Goal: Task Accomplishment & Management: Use online tool/utility

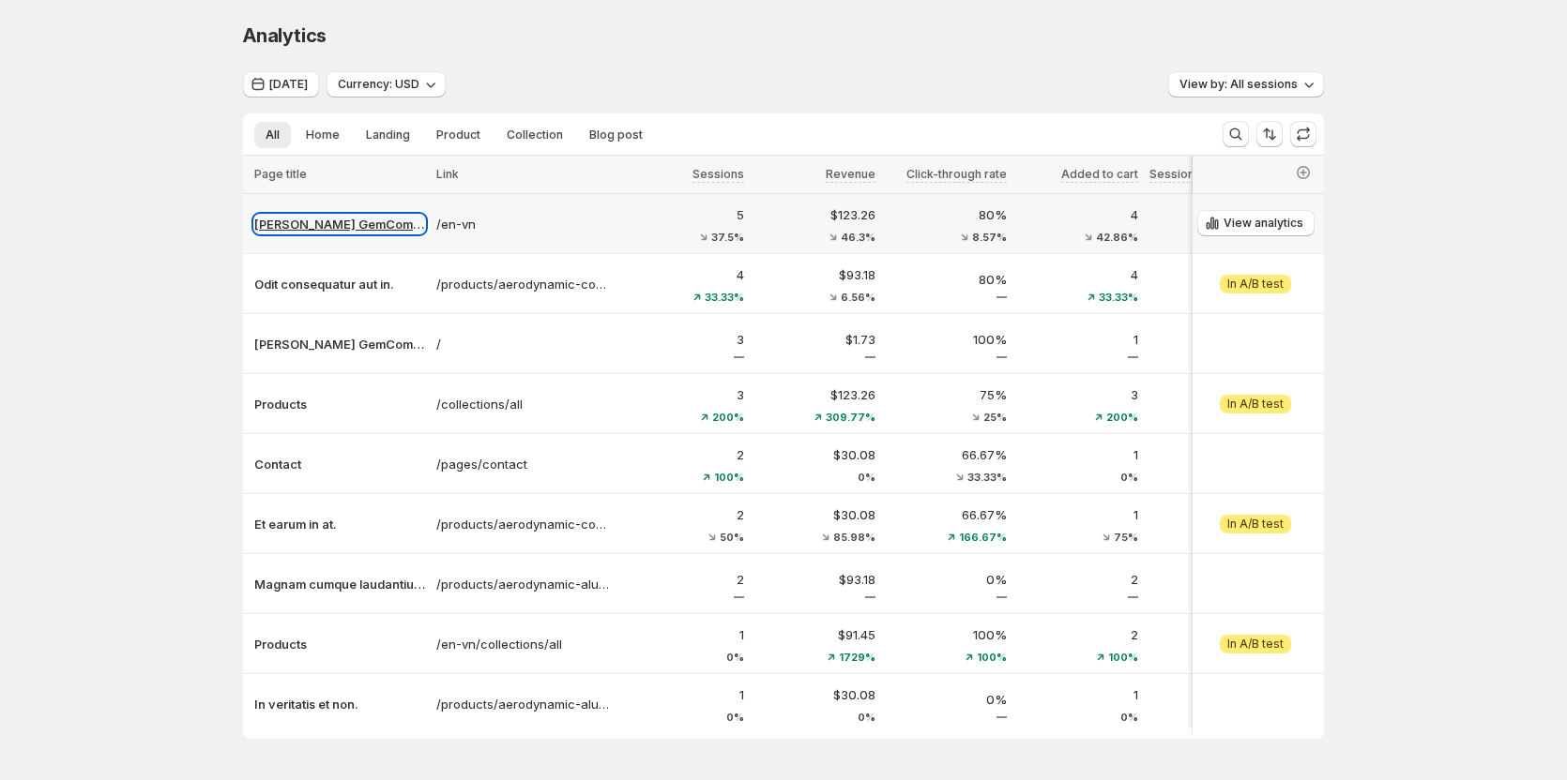
click at [332, 218] on p "[PERSON_NAME] GemCommerce" at bounding box center [339, 224] width 171 height 19
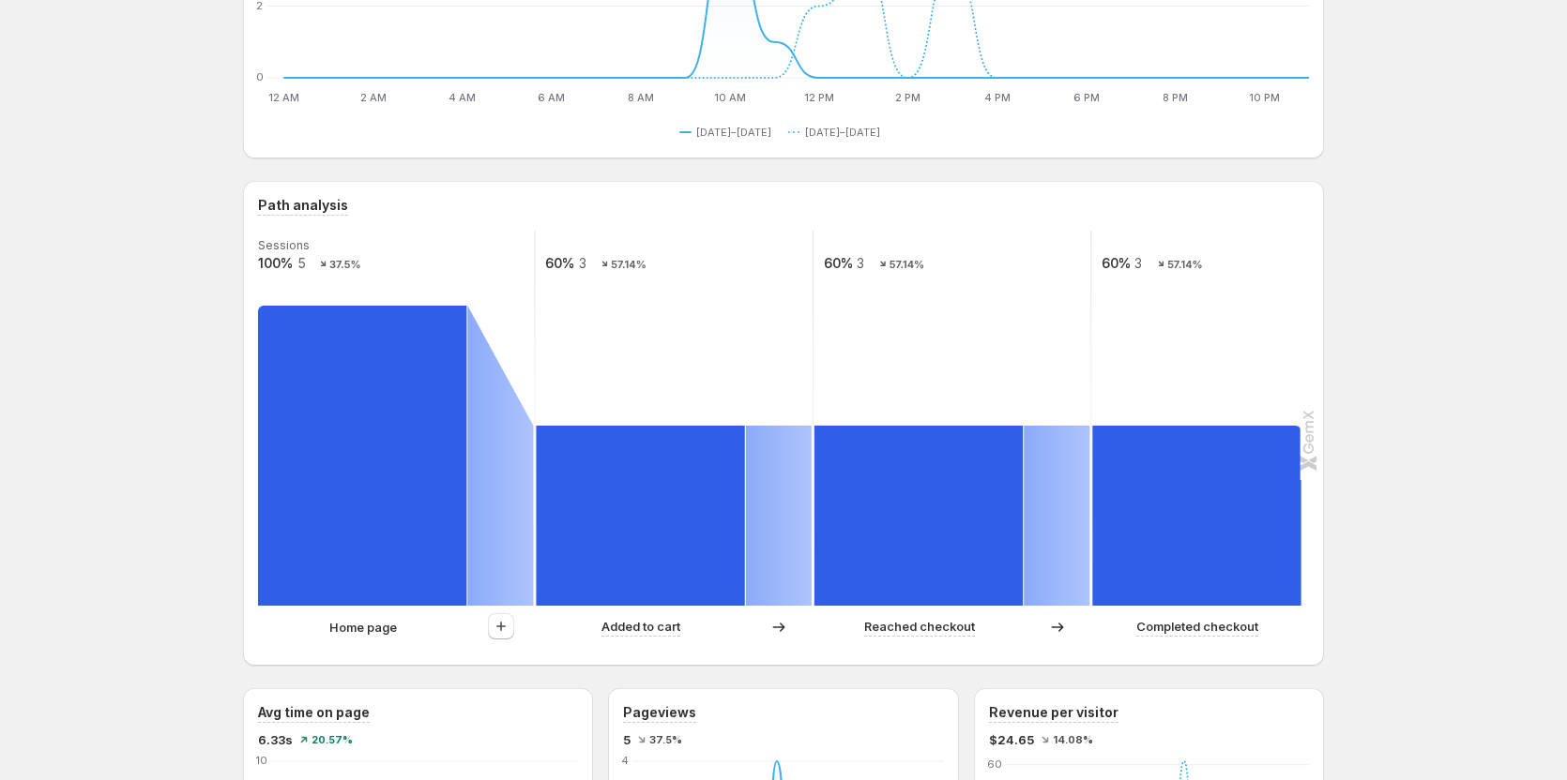
scroll to position [281, 0]
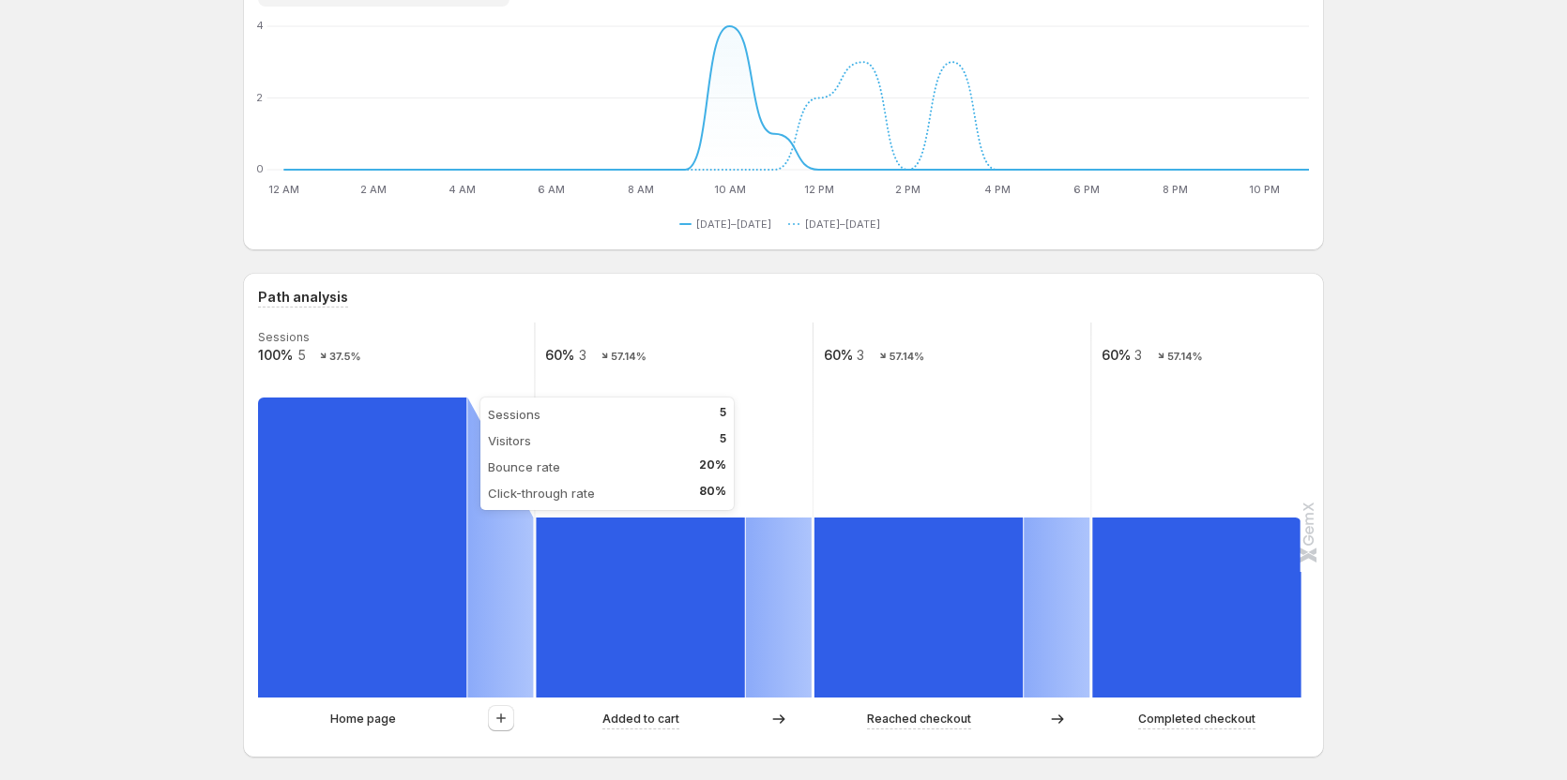
scroll to position [188, 0]
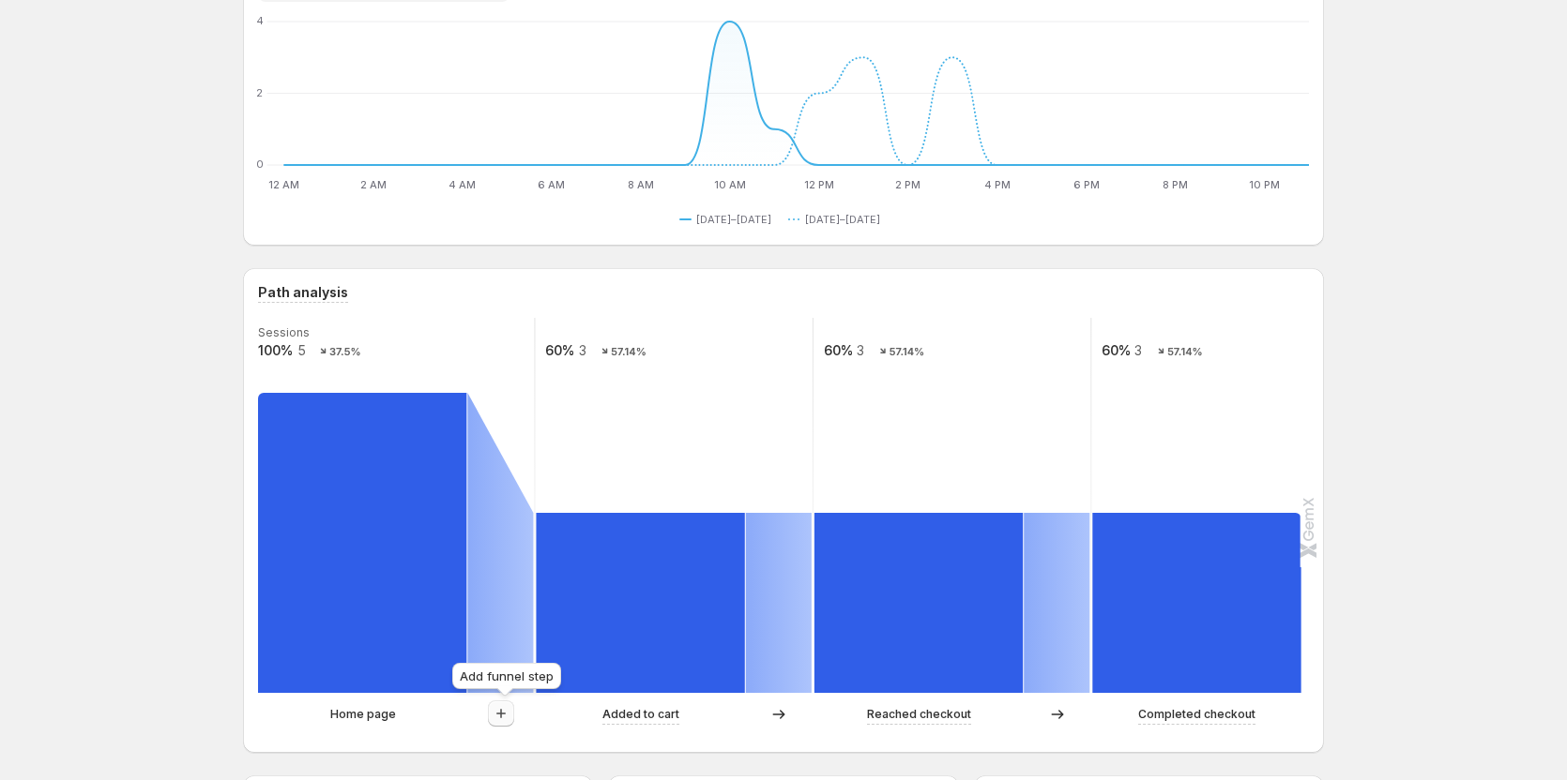
click at [501, 705] on icon "button" at bounding box center [501, 714] width 19 height 19
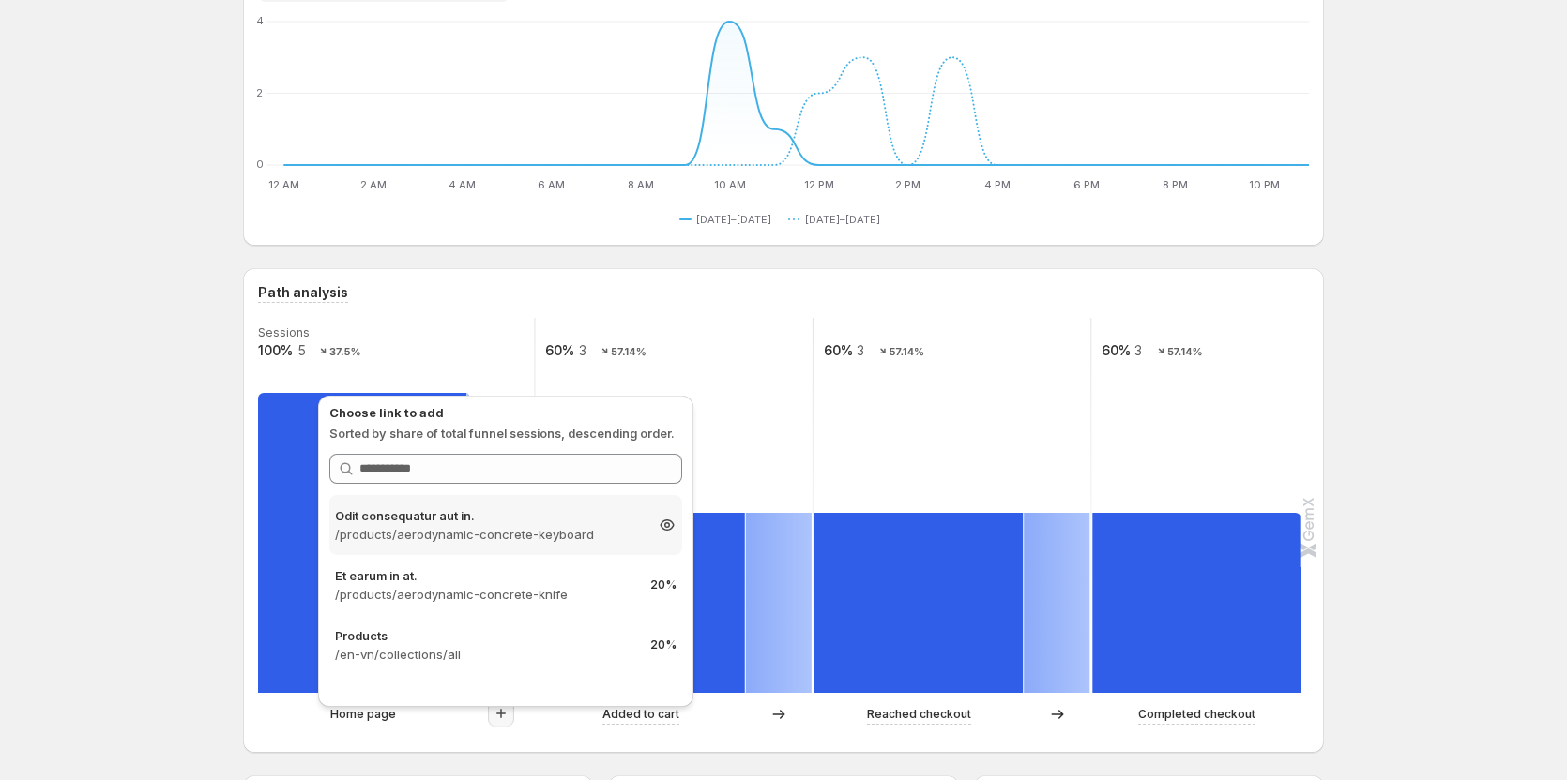
click at [439, 513] on p "Odit consequatur aut in." at bounding box center [489, 516] width 308 height 19
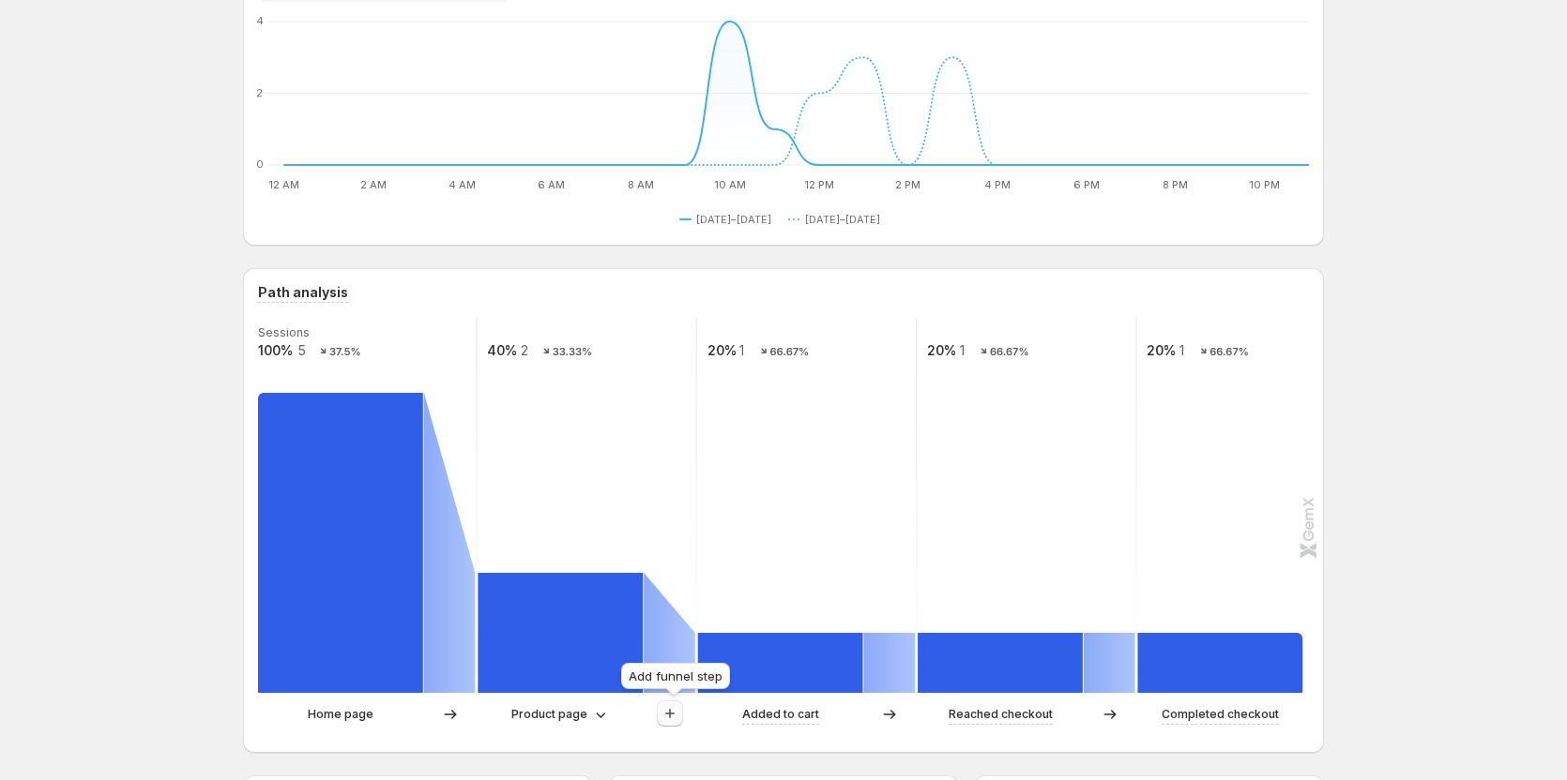
click at [664, 706] on icon "button" at bounding box center [669, 714] width 19 height 19
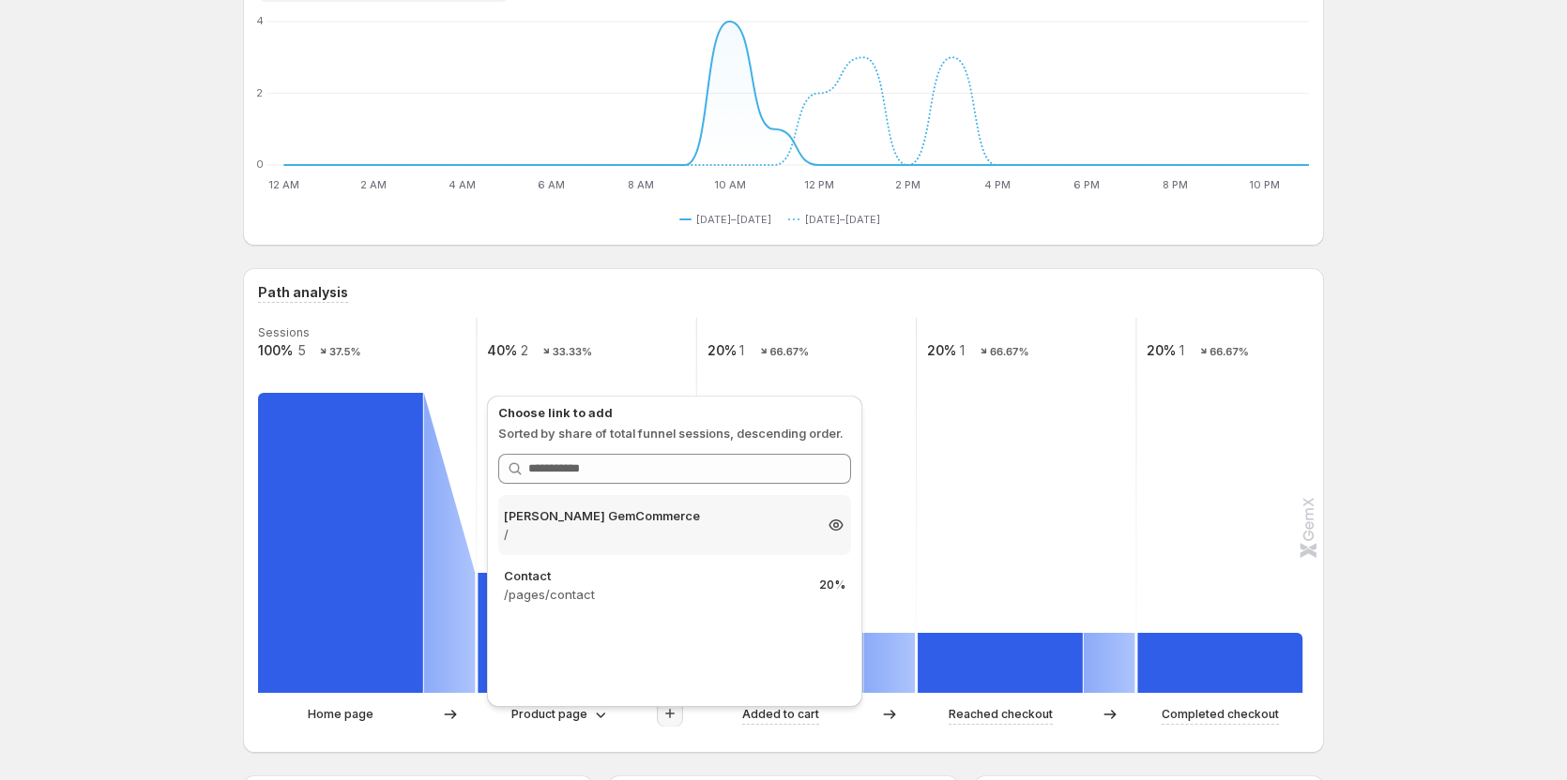
click at [617, 526] on p "/" at bounding box center [658, 534] width 308 height 19
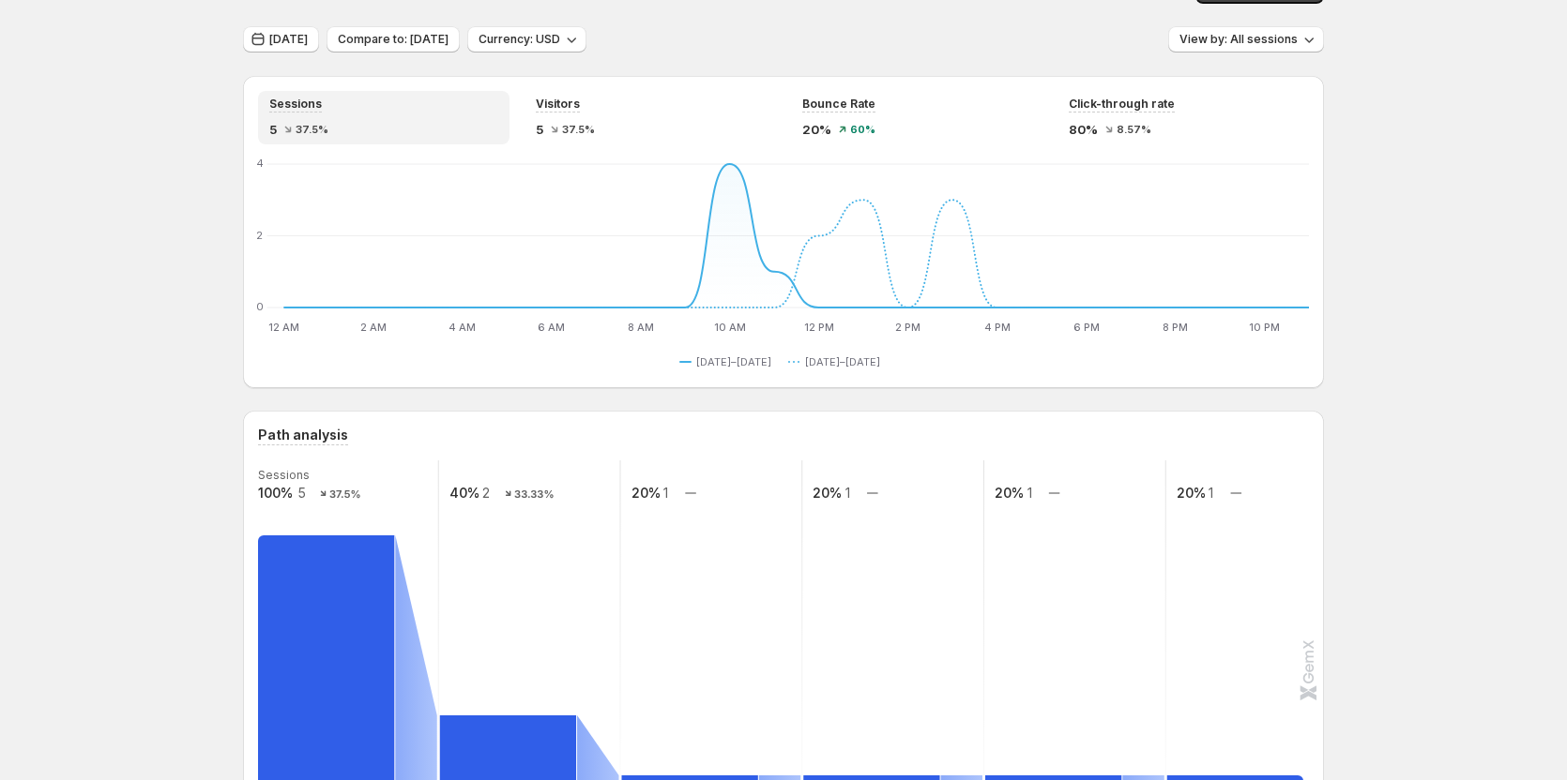
scroll to position [0, 0]
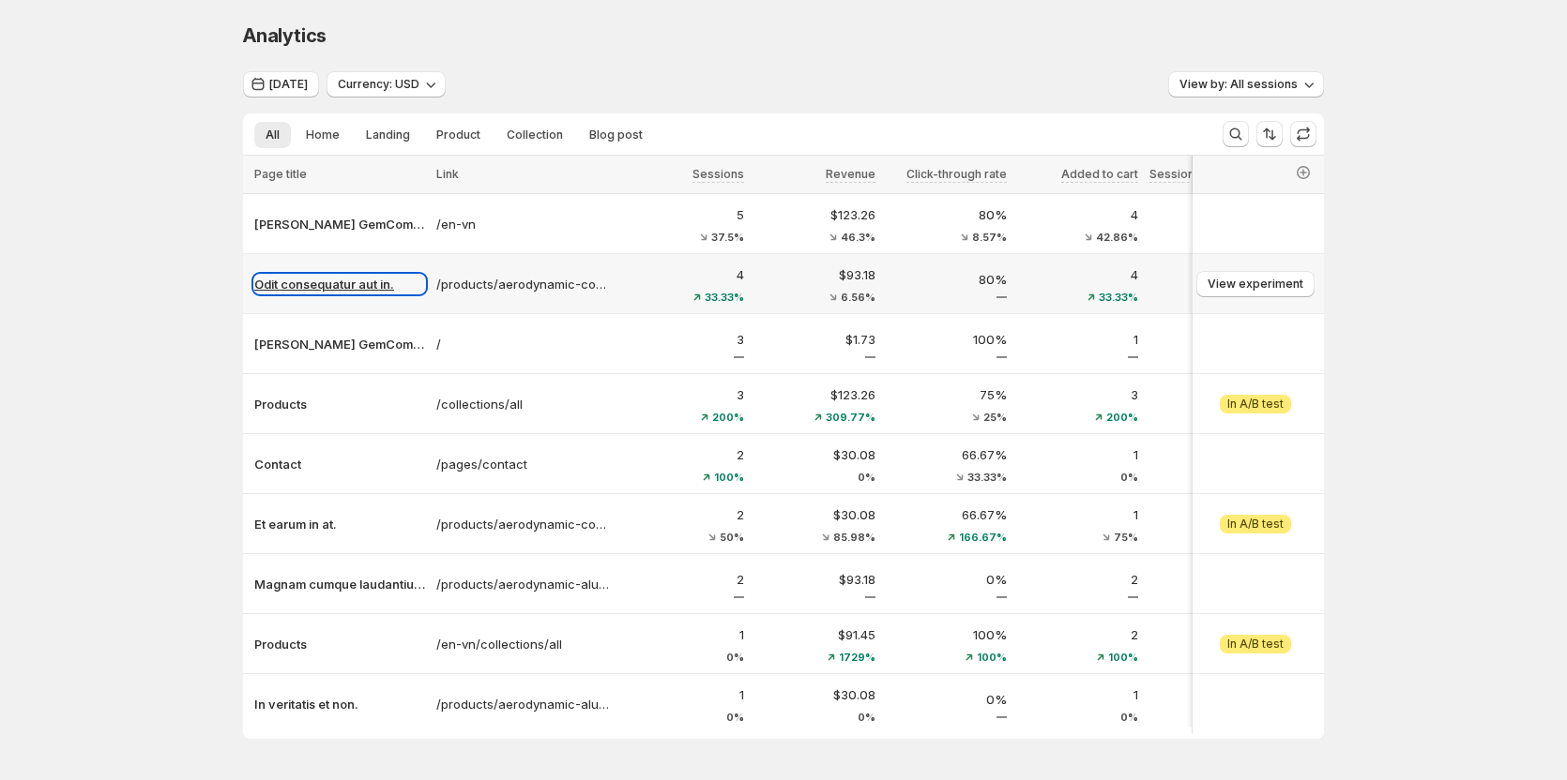
click at [346, 291] on p "Odit consequatur aut in." at bounding box center [339, 284] width 171 height 19
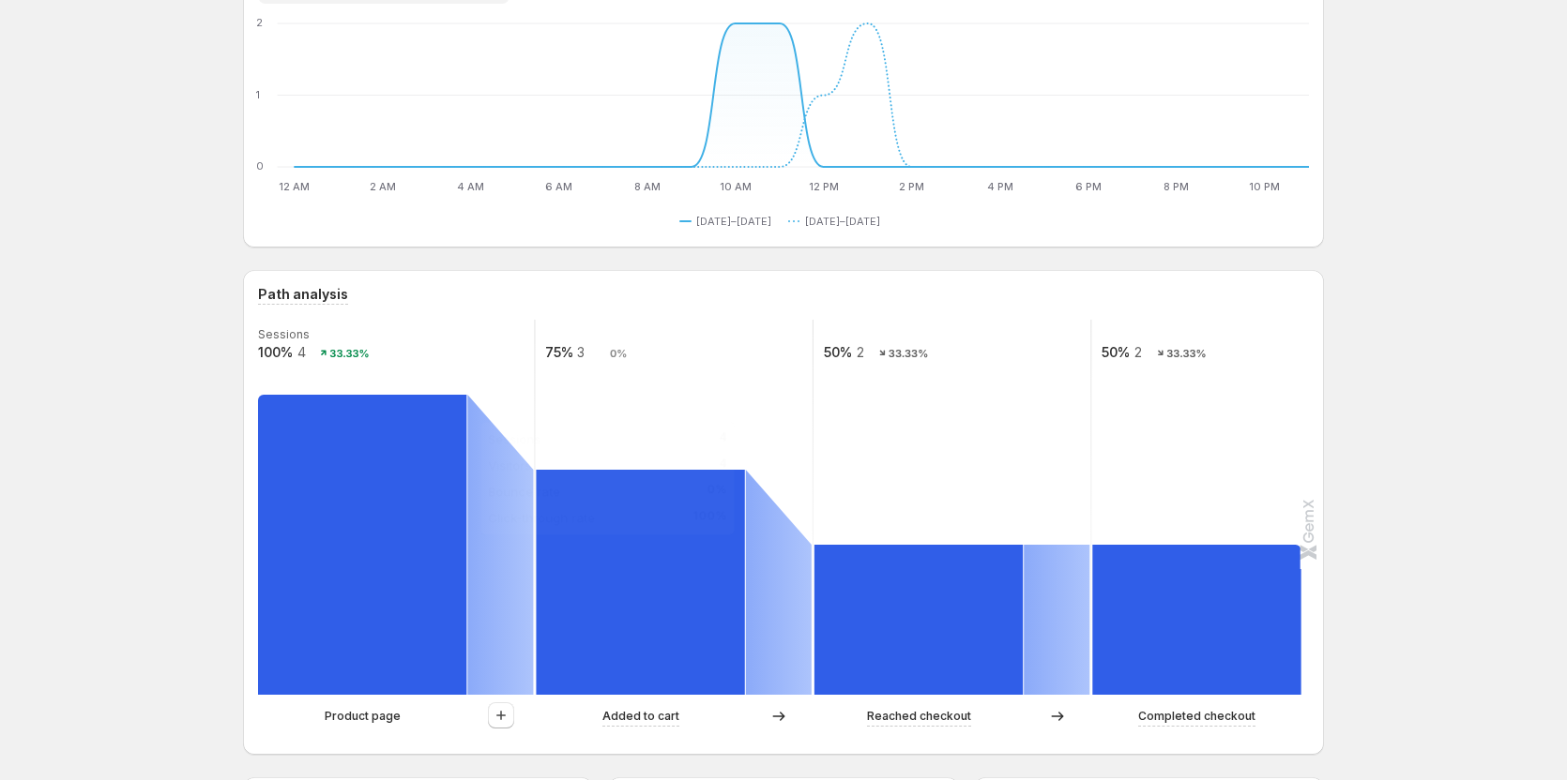
scroll to position [188, 0]
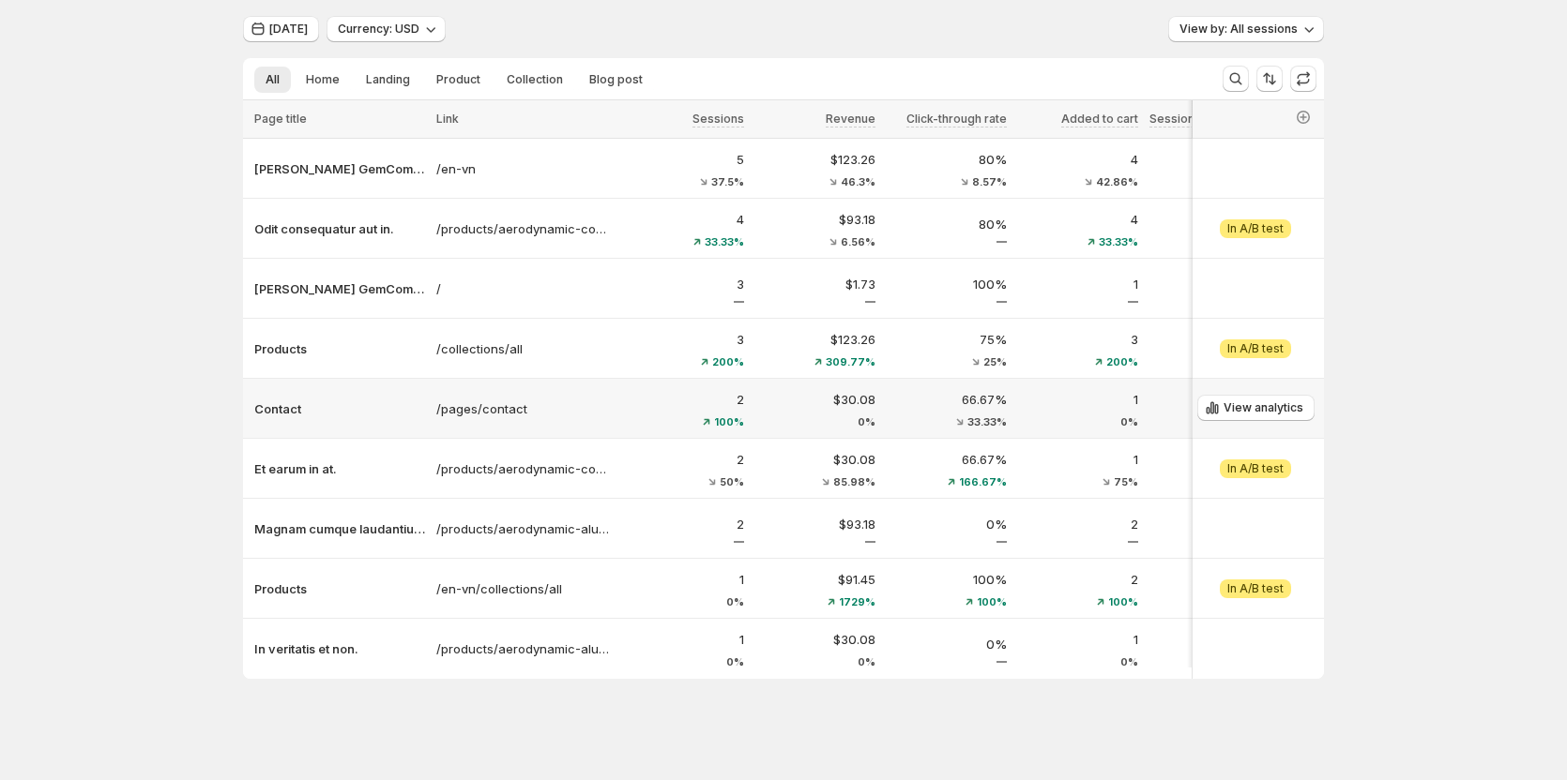
scroll to position [68, 0]
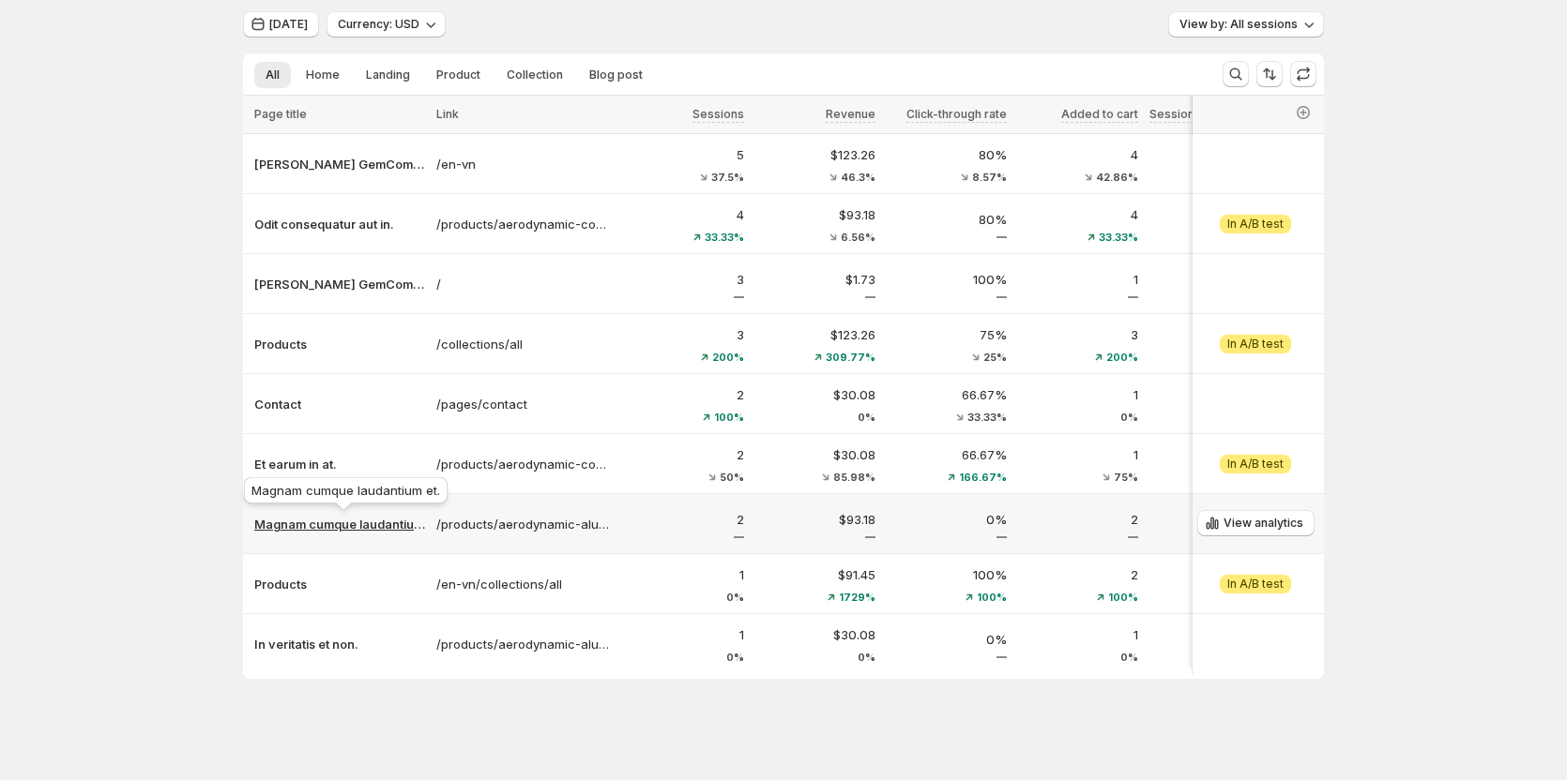
click at [366, 522] on p "Magnam cumque laudantium et." at bounding box center [339, 524] width 171 height 19
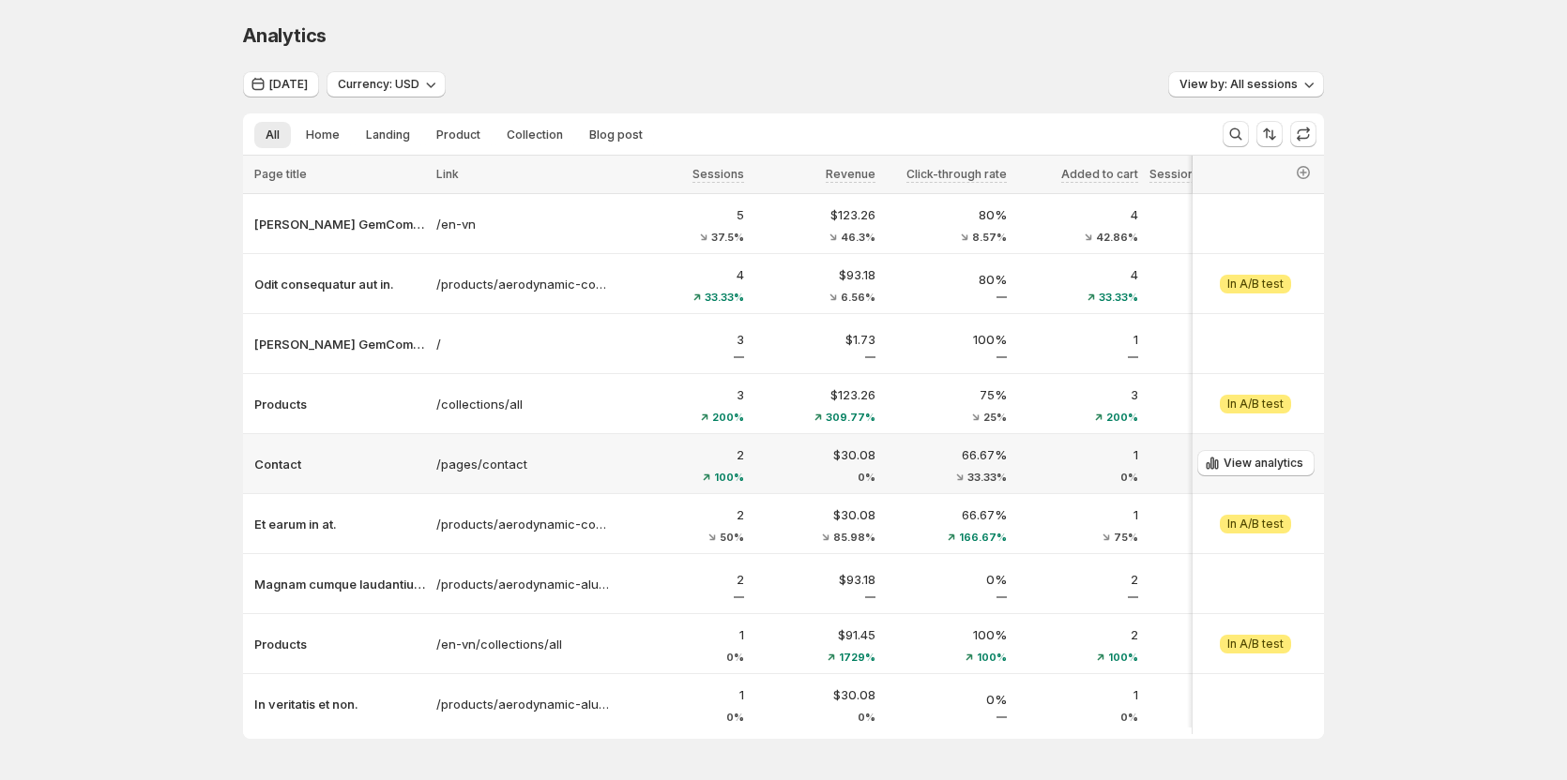
scroll to position [68, 0]
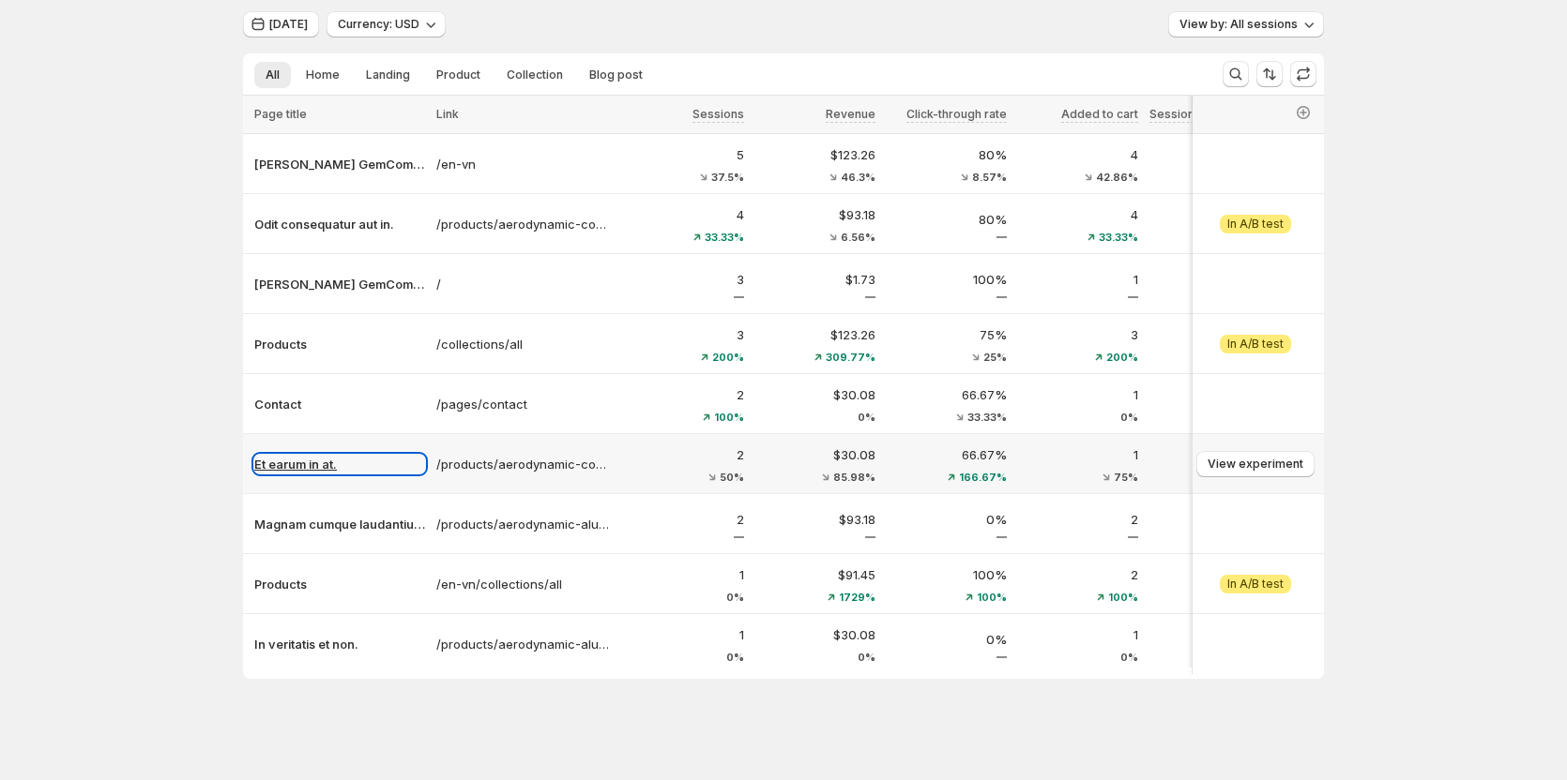
click at [321, 462] on p "Et earum in at." at bounding box center [339, 464] width 171 height 19
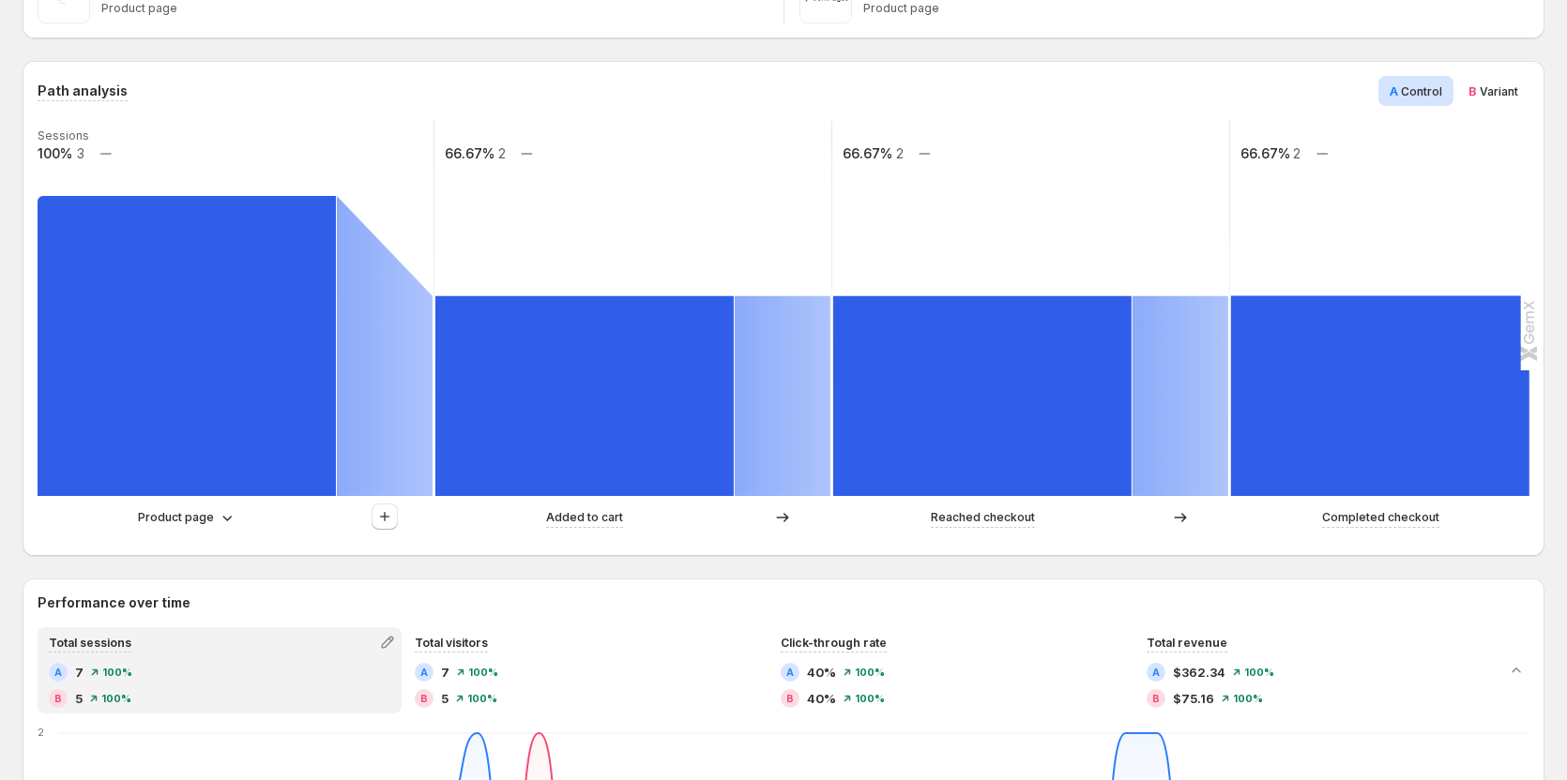
scroll to position [469, 0]
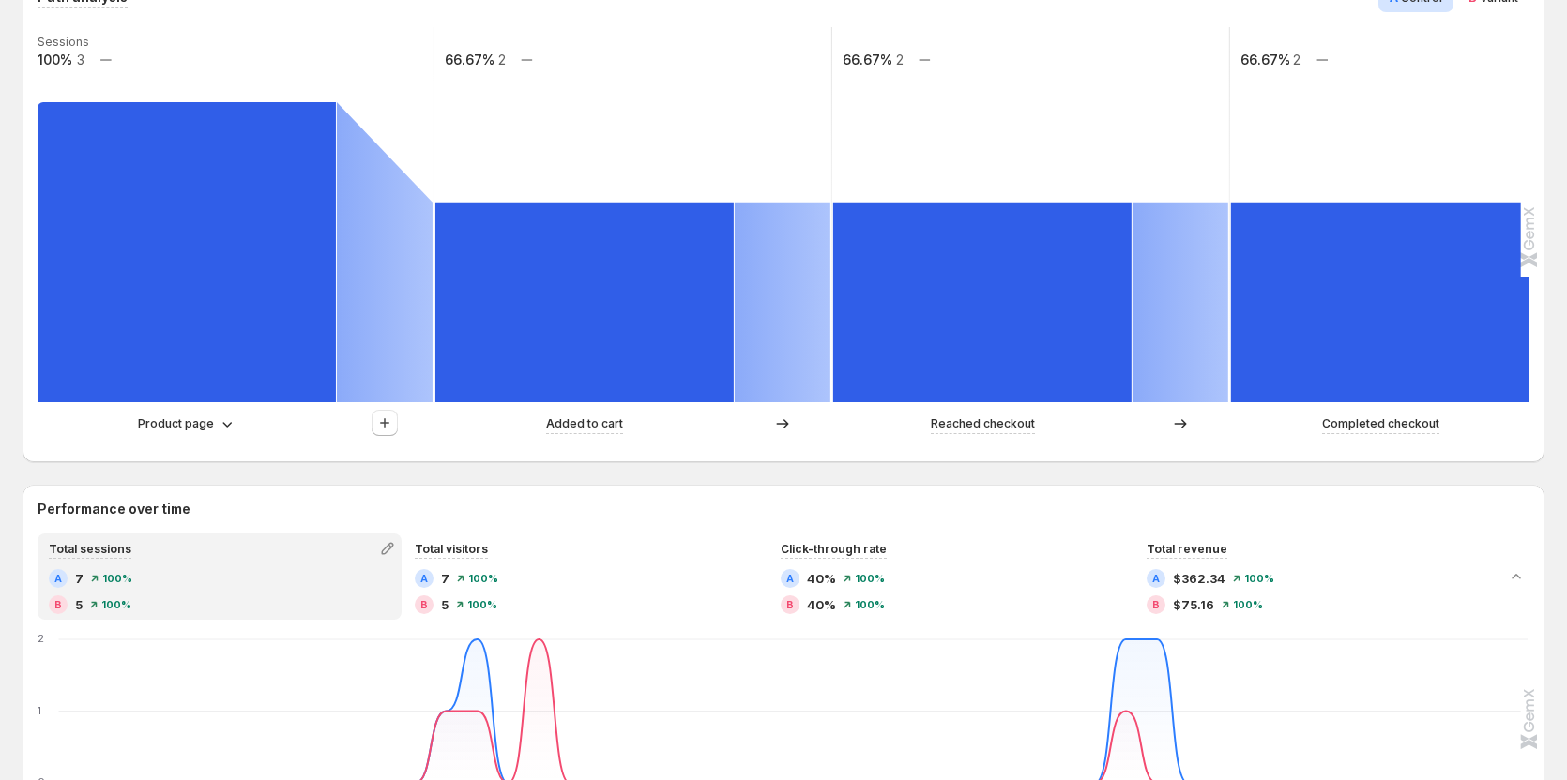
drag, startPoint x: 190, startPoint y: 408, endPoint x: 183, endPoint y: 430, distance: 22.8
click at [187, 418] on div "Sessions 100% 3 66.67% 2 66.67% 2 66.67% 2 Product page Added to cart Reached c…" at bounding box center [782, 237] width 1488 height 420
click at [183, 430] on p "Product page" at bounding box center [176, 424] width 76 height 19
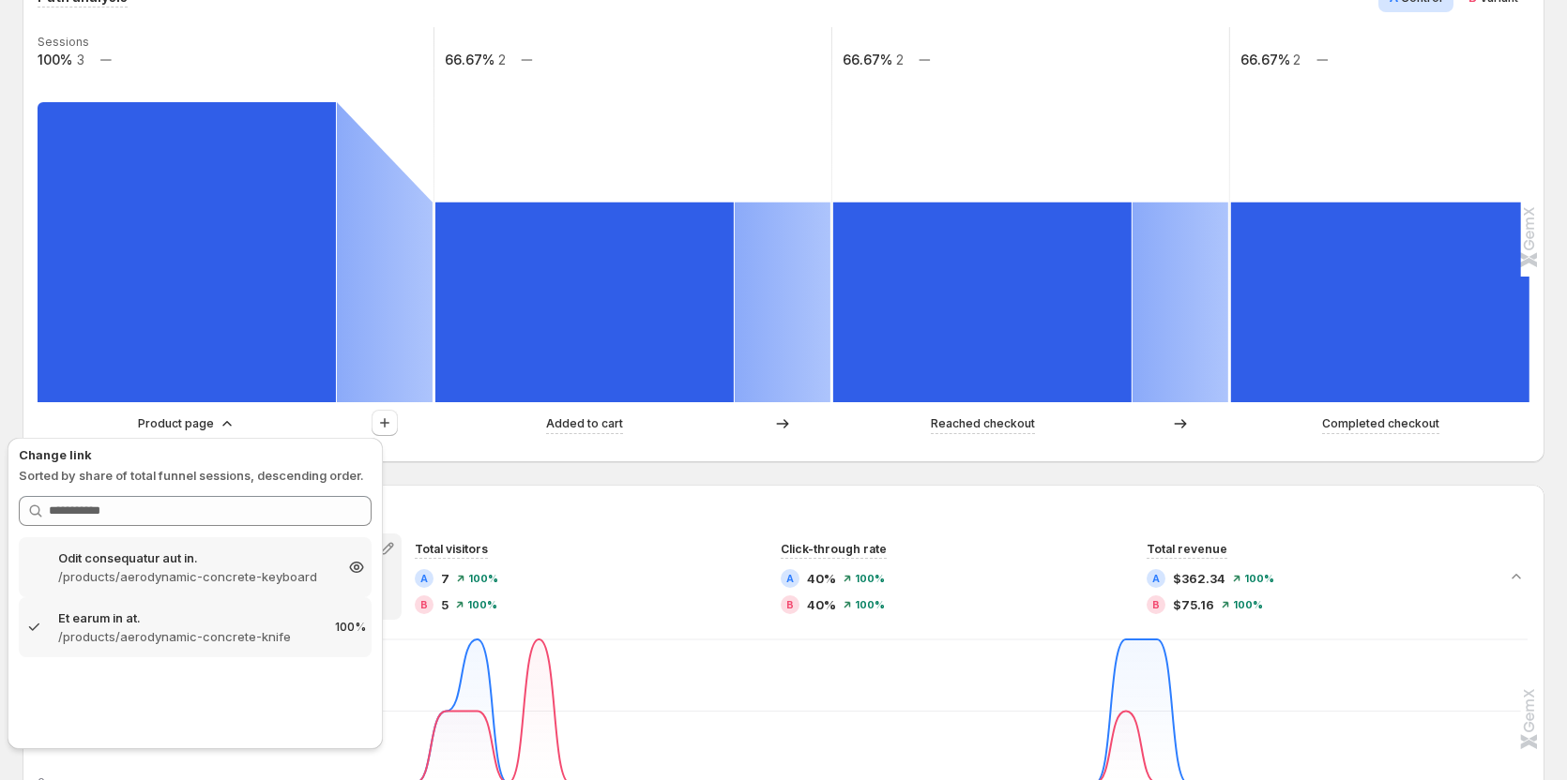
click at [208, 587] on div "Odit consequatur aut in. /products/aerodynamic-concrete-keyboard 166.67%" at bounding box center [195, 568] width 353 height 60
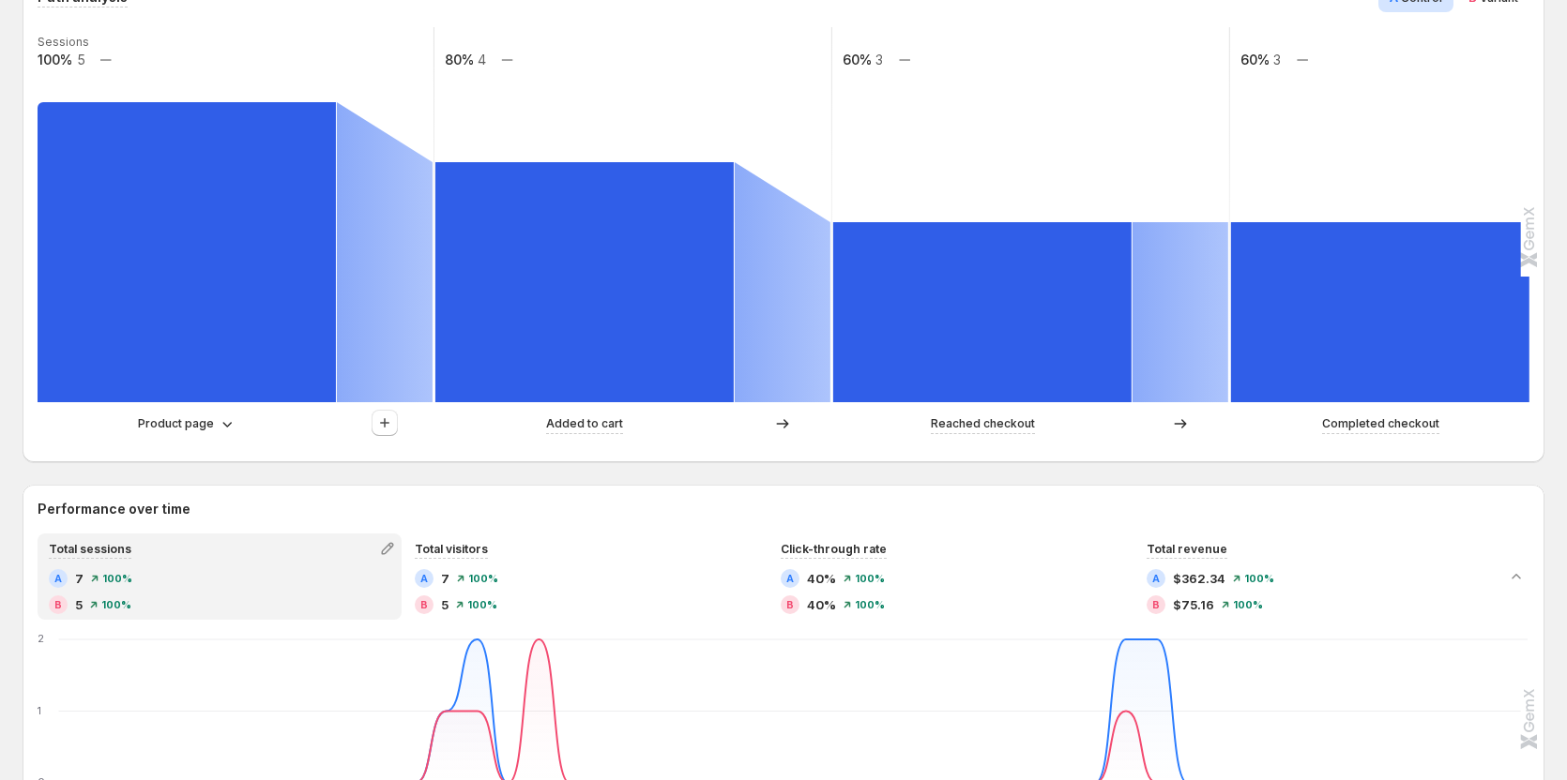
click at [205, 402] on div "Sessions 100% 5 80% 4 60% 3 60% 3 Product page Added to cart Reached checkout C…" at bounding box center [782, 237] width 1488 height 420
click at [203, 424] on p "Product page" at bounding box center [176, 424] width 76 height 19
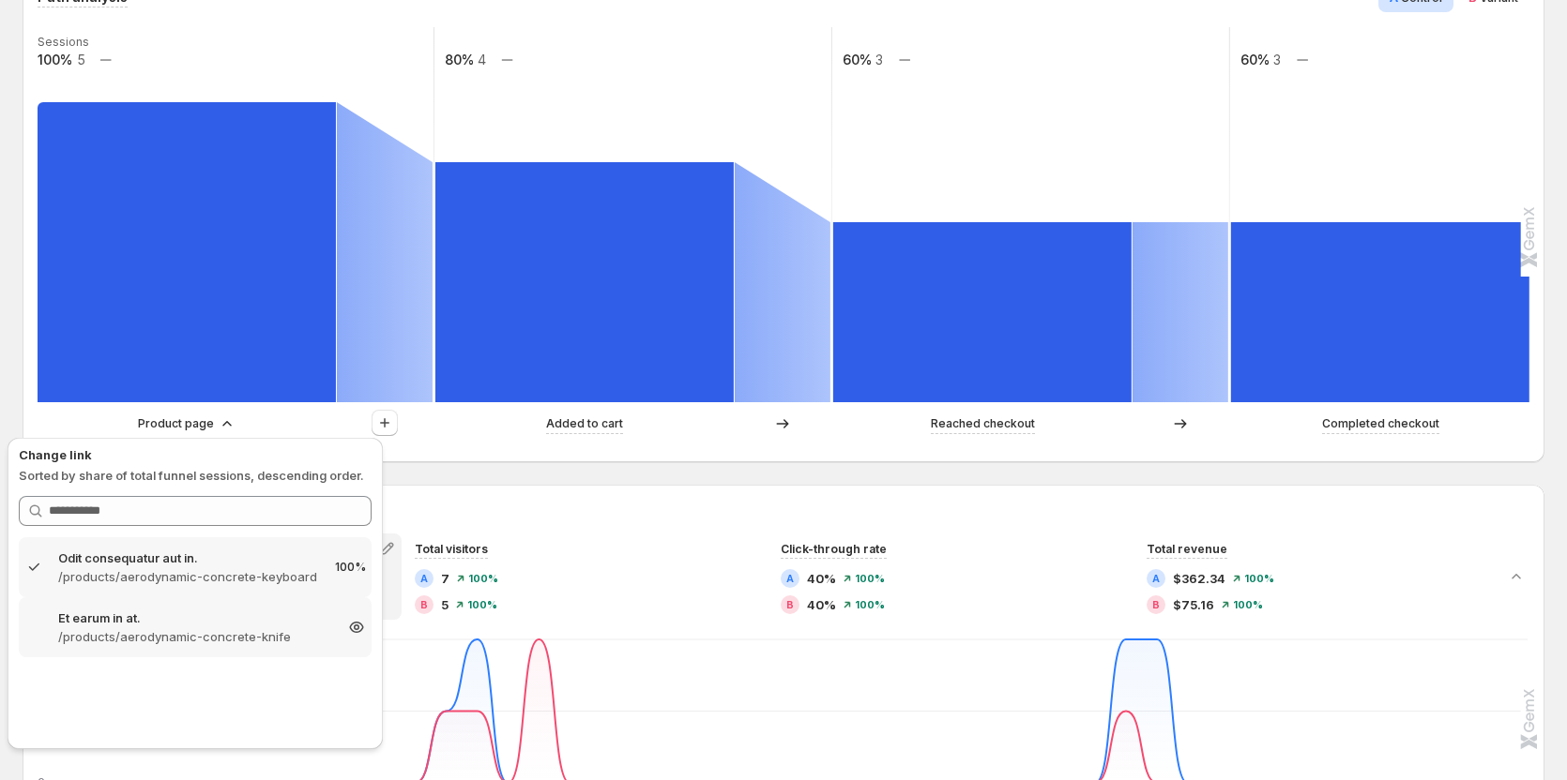
click at [166, 634] on p "/products/aerodynamic-concrete-knife" at bounding box center [195, 637] width 274 height 19
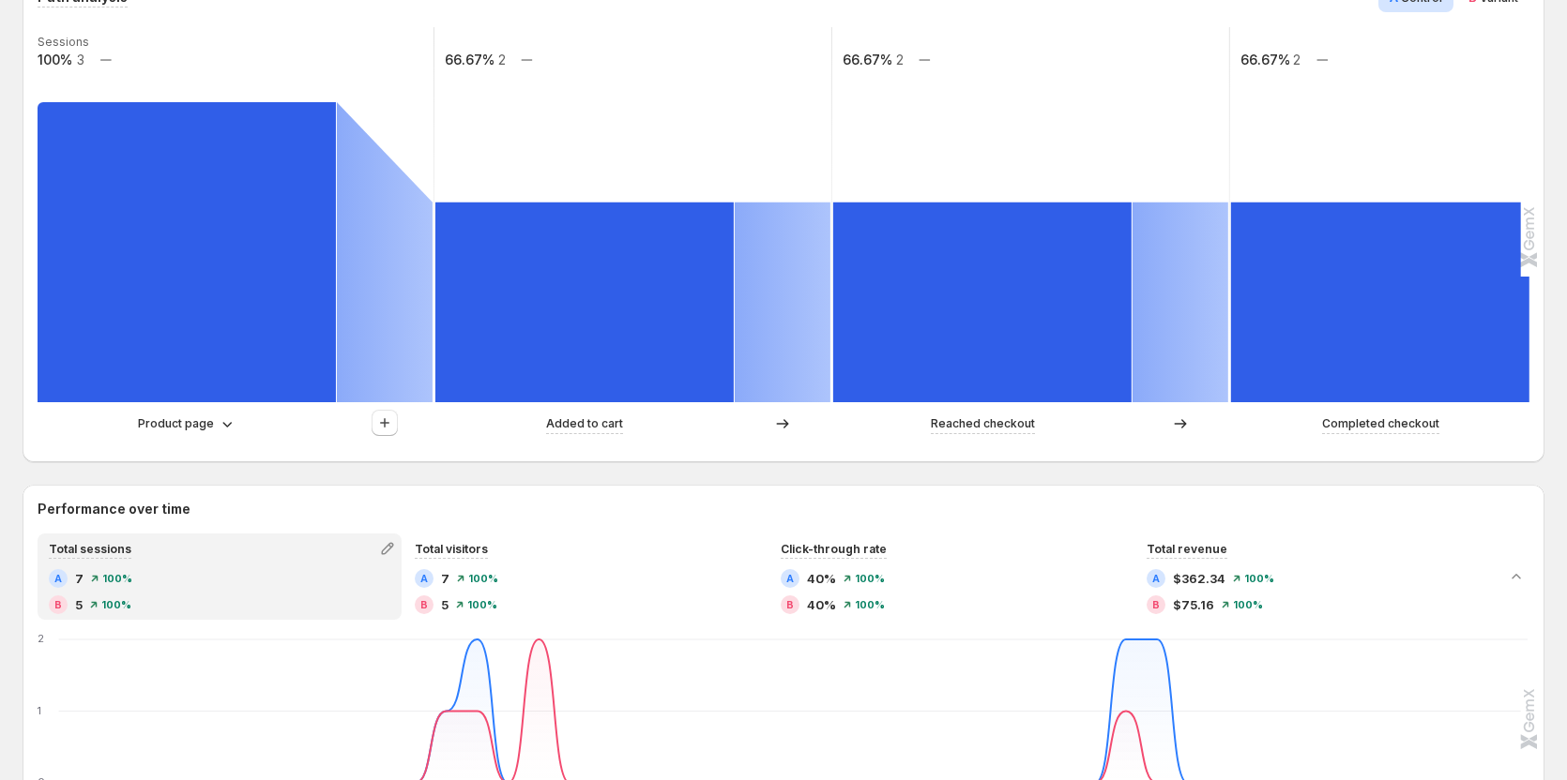
scroll to position [375, 0]
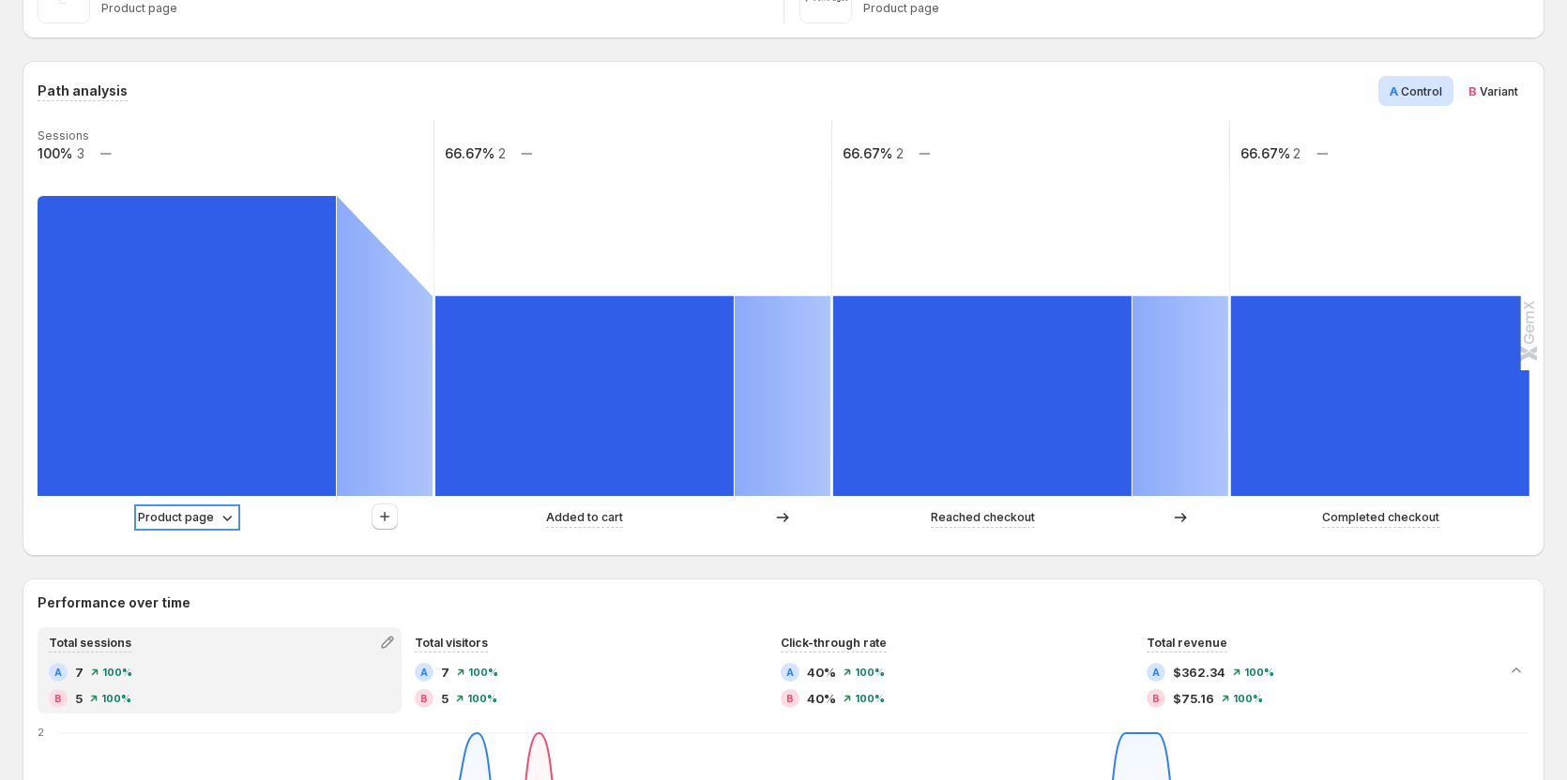
click at [197, 518] on p "Product page" at bounding box center [176, 517] width 76 height 19
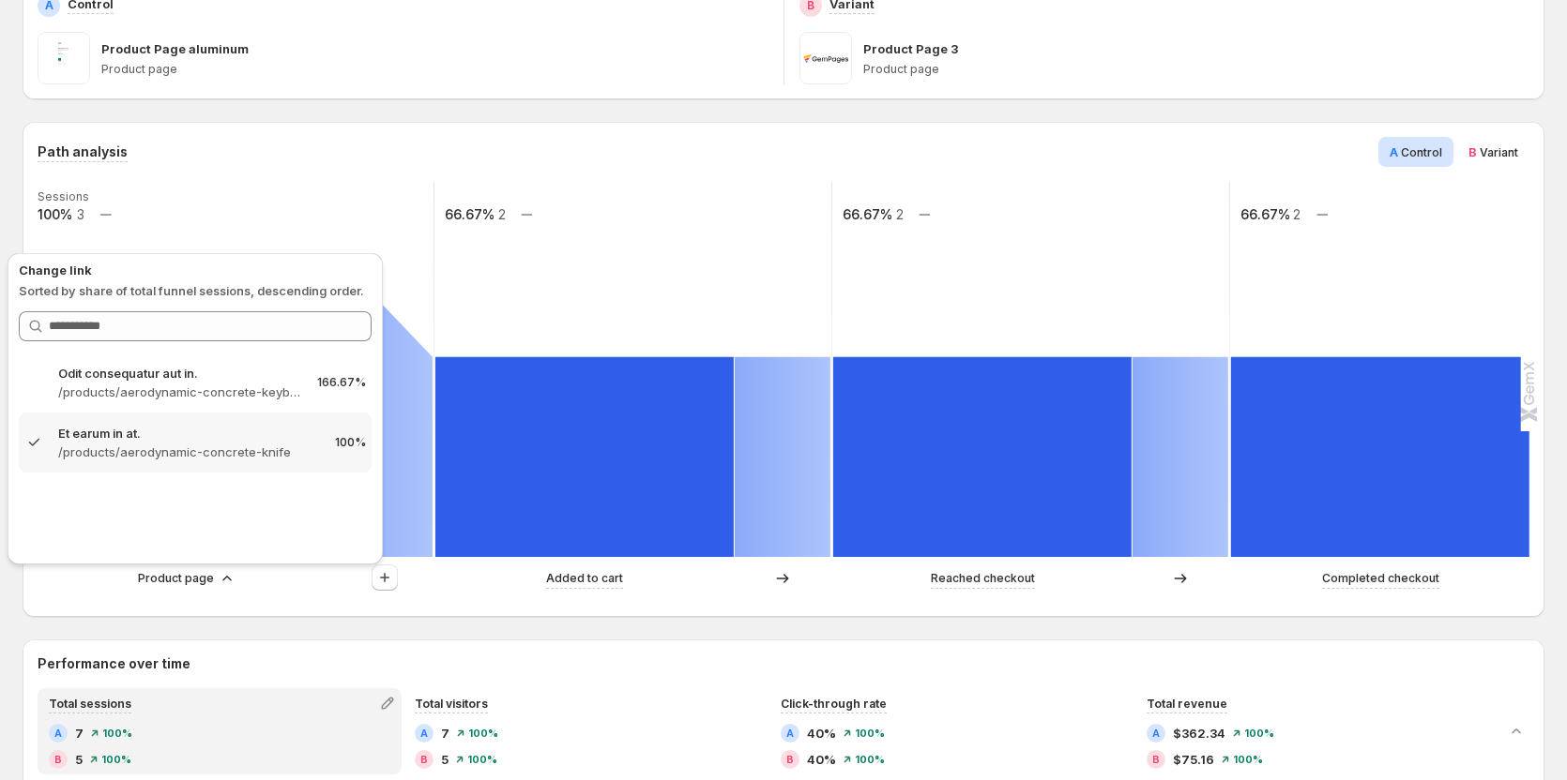
scroll to position [281, 0]
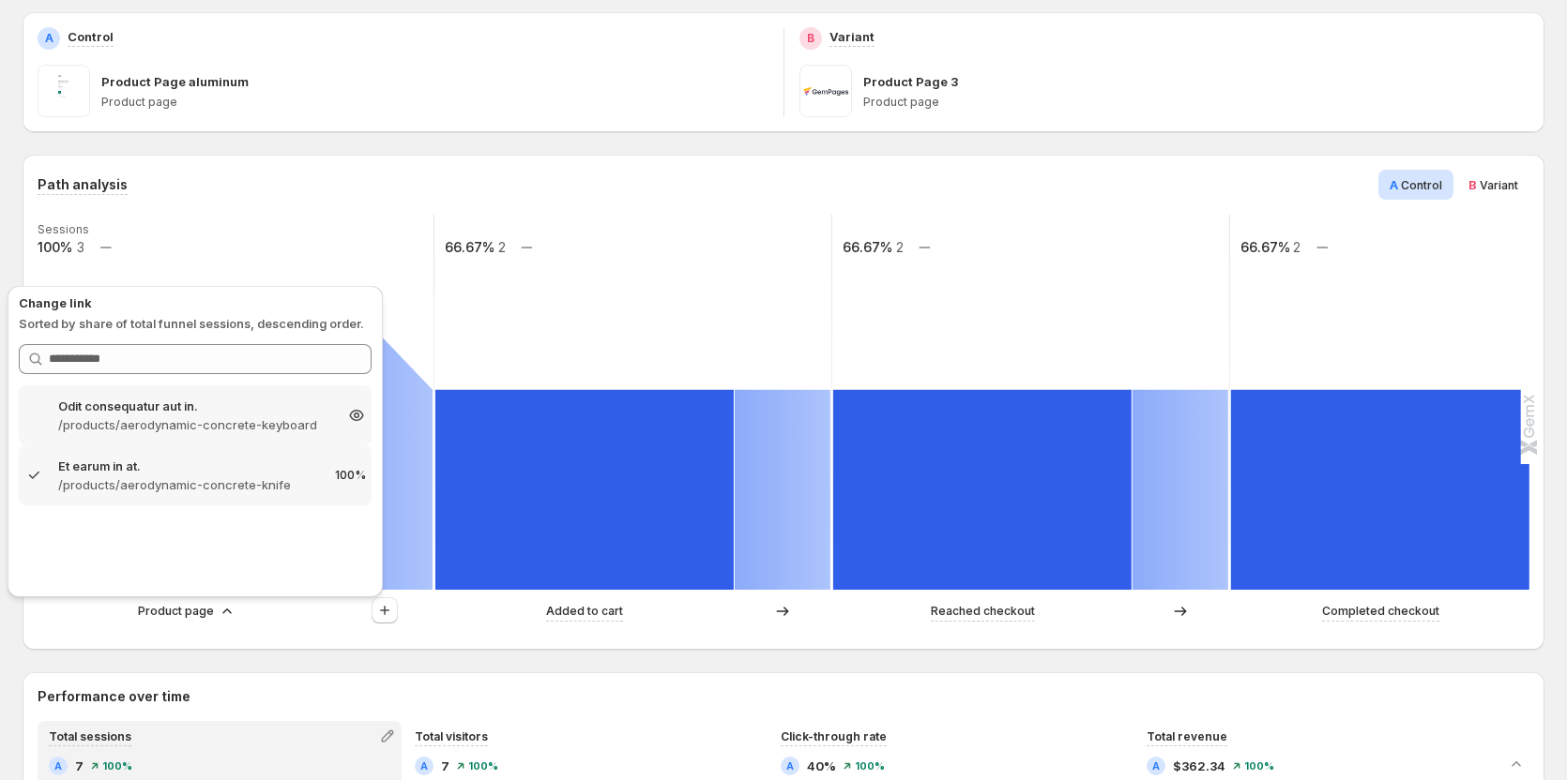
click at [202, 421] on p "/products/aerodynamic-concrete-keyboard" at bounding box center [195, 425] width 274 height 19
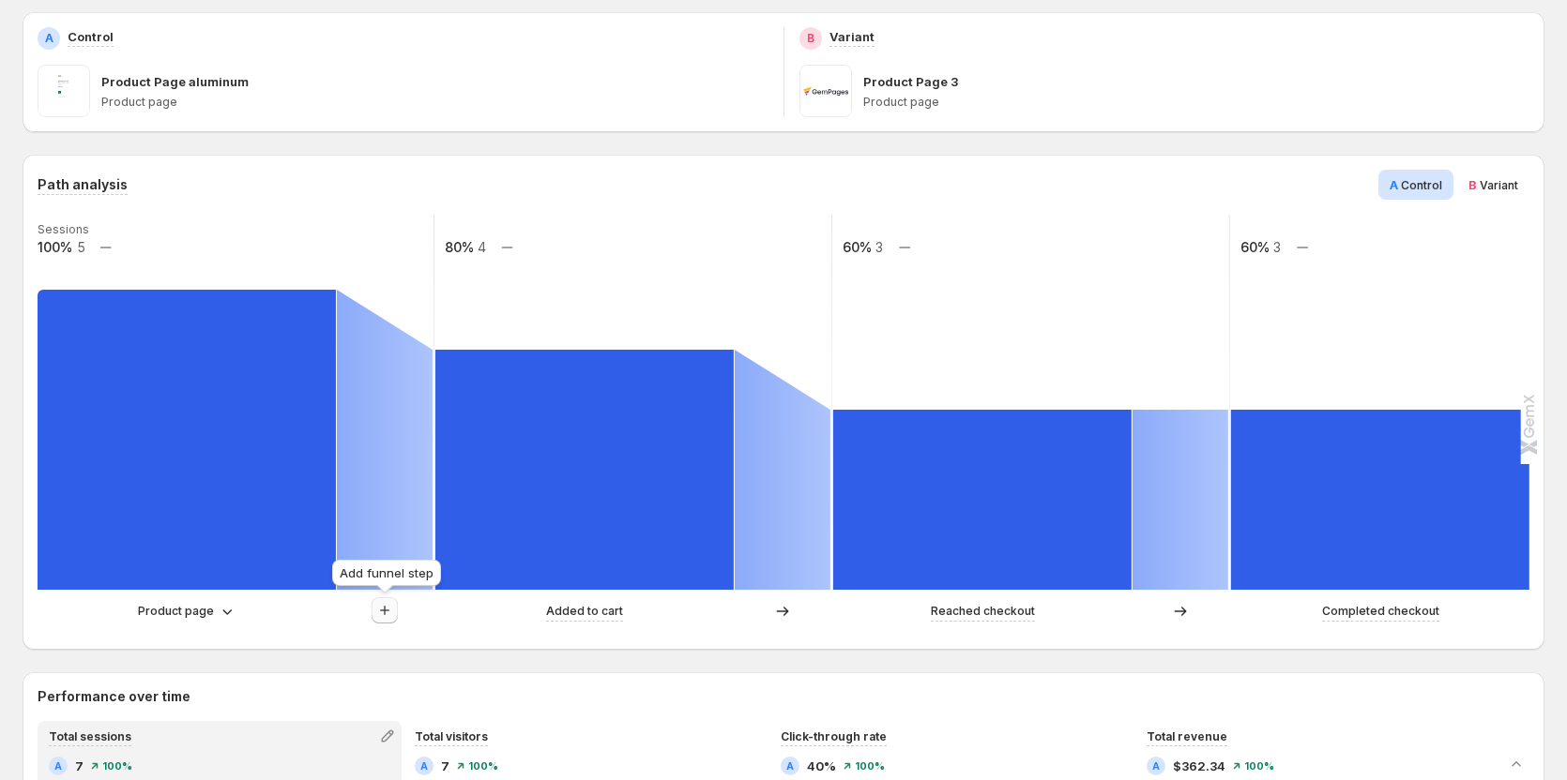
click at [393, 604] on icon "button" at bounding box center [384, 610] width 19 height 19
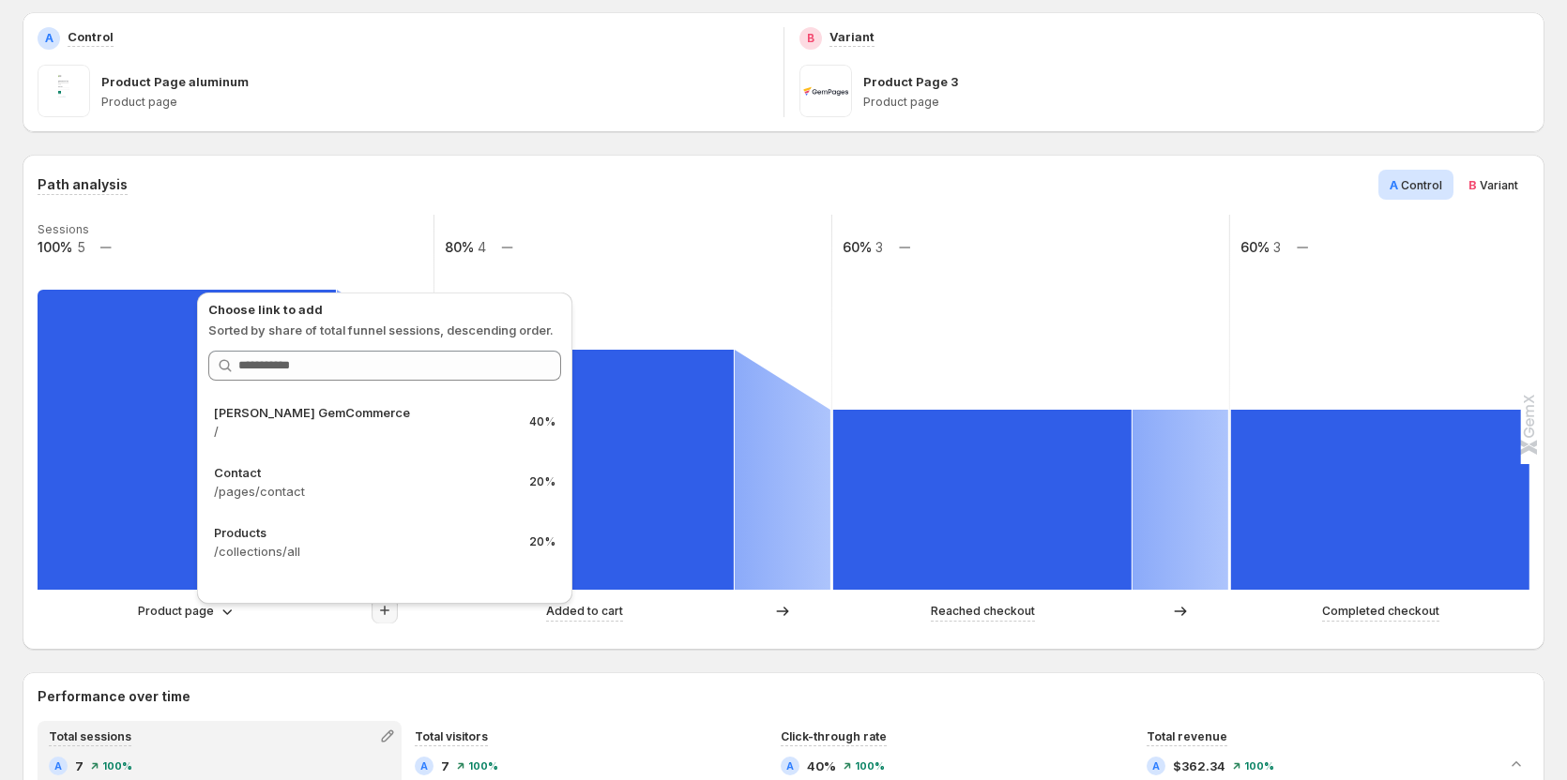
click at [385, 625] on div at bounding box center [384, 612] width 26 height 28
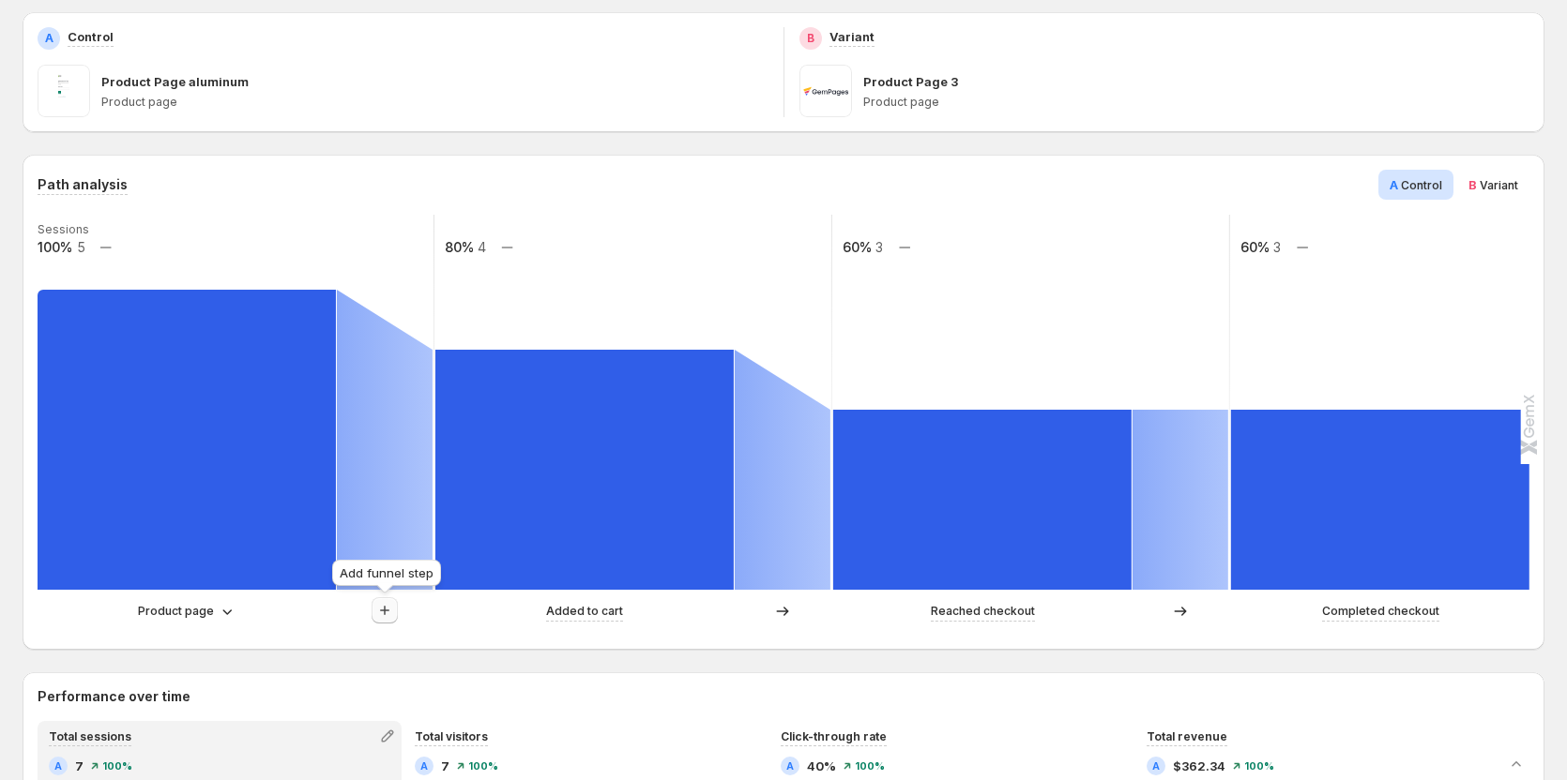
click at [385, 613] on icon "button" at bounding box center [384, 610] width 9 height 9
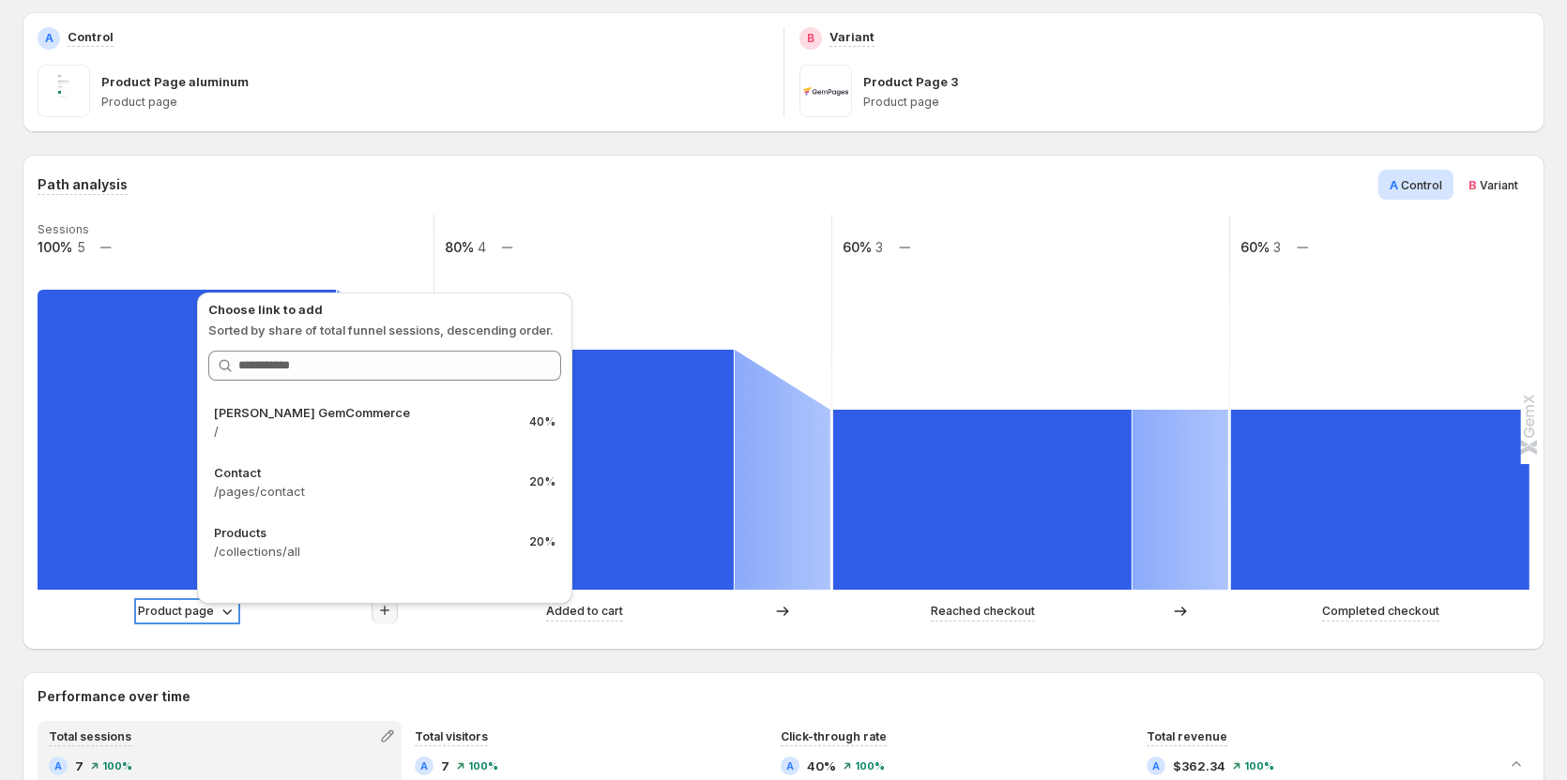
click at [229, 612] on icon at bounding box center [226, 613] width 9 height 6
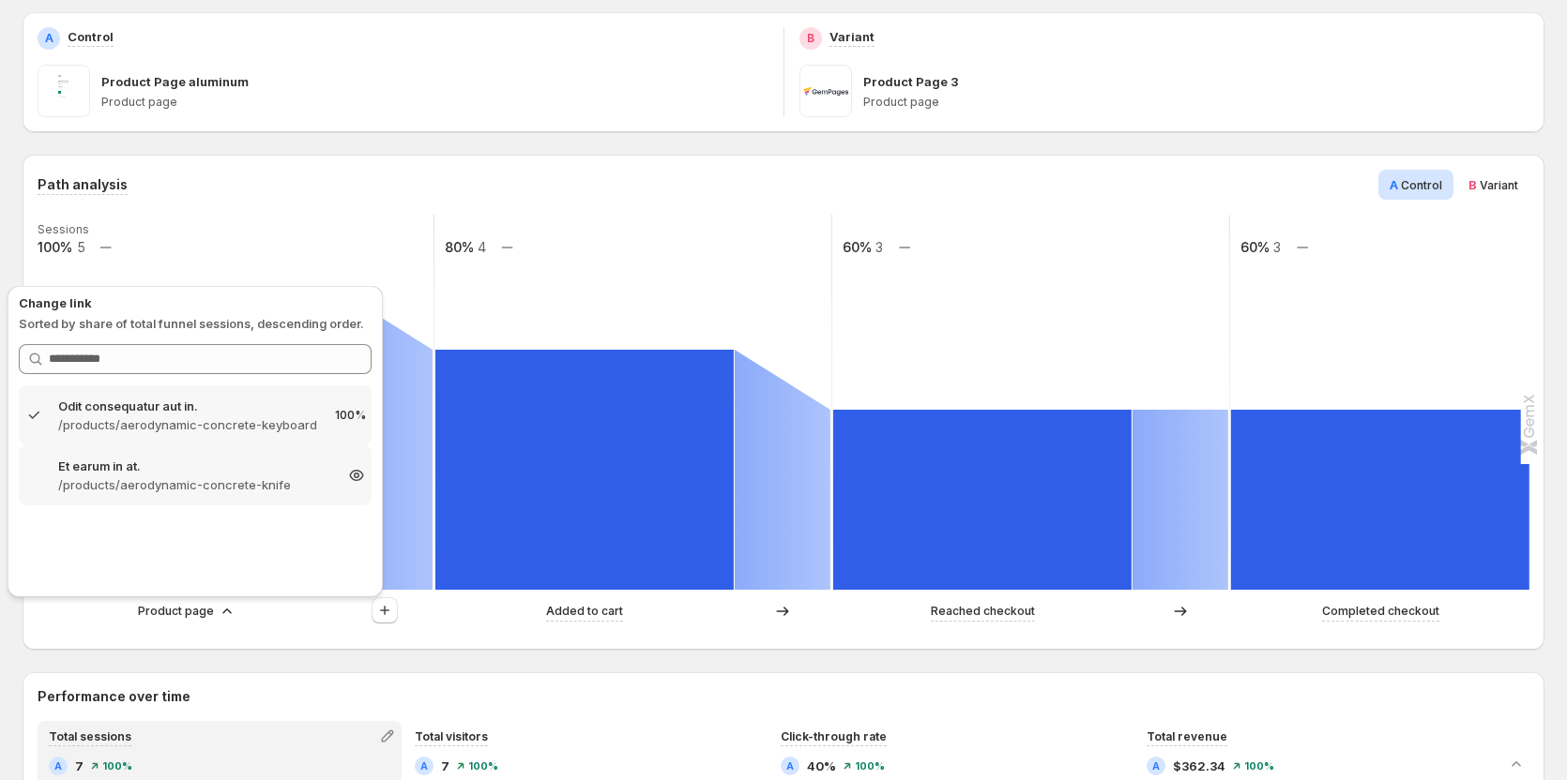
click at [196, 488] on p "/products/aerodynamic-concrete-knife" at bounding box center [195, 485] width 274 height 19
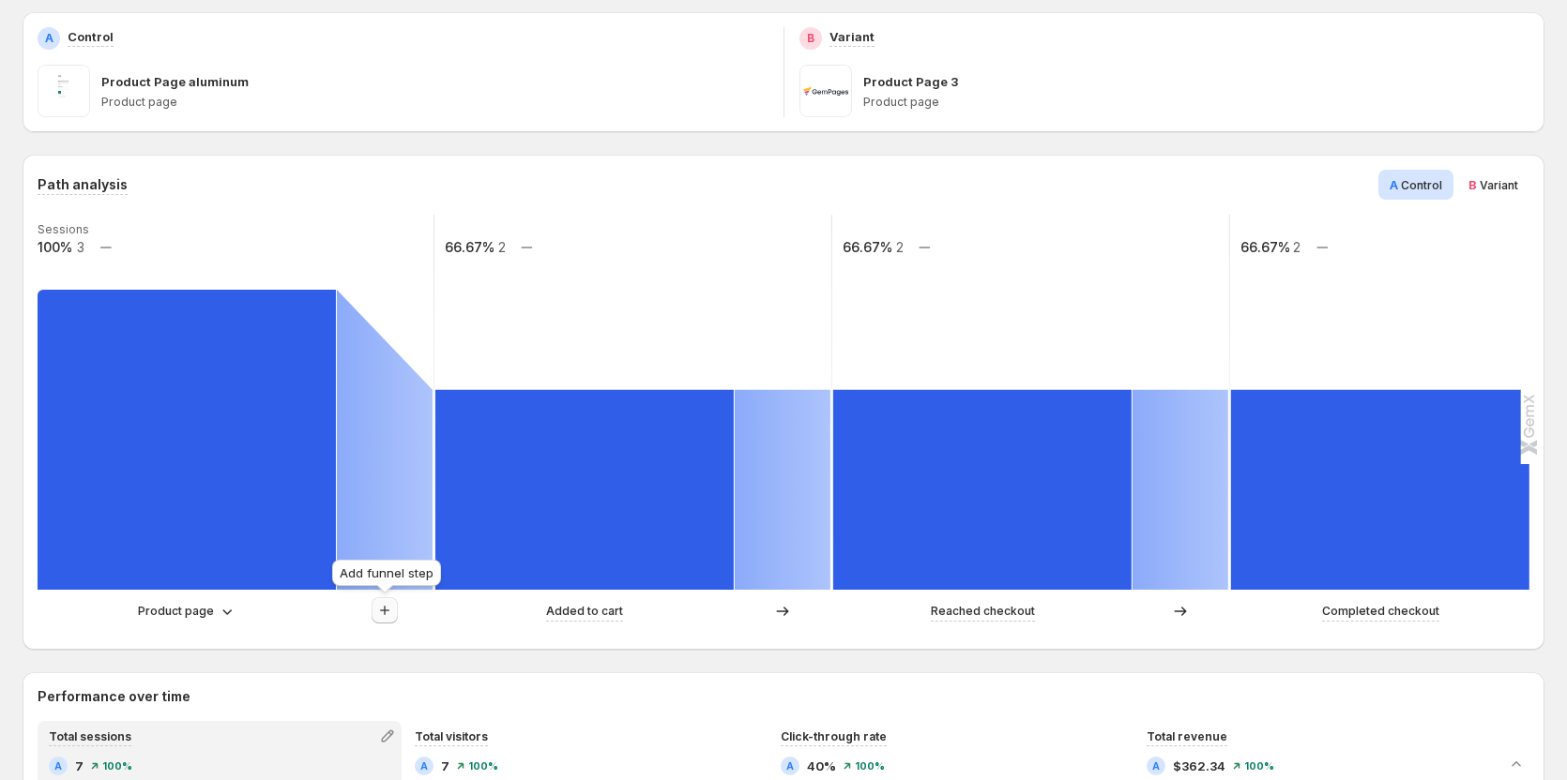
click at [386, 606] on icon "button" at bounding box center [384, 610] width 19 height 19
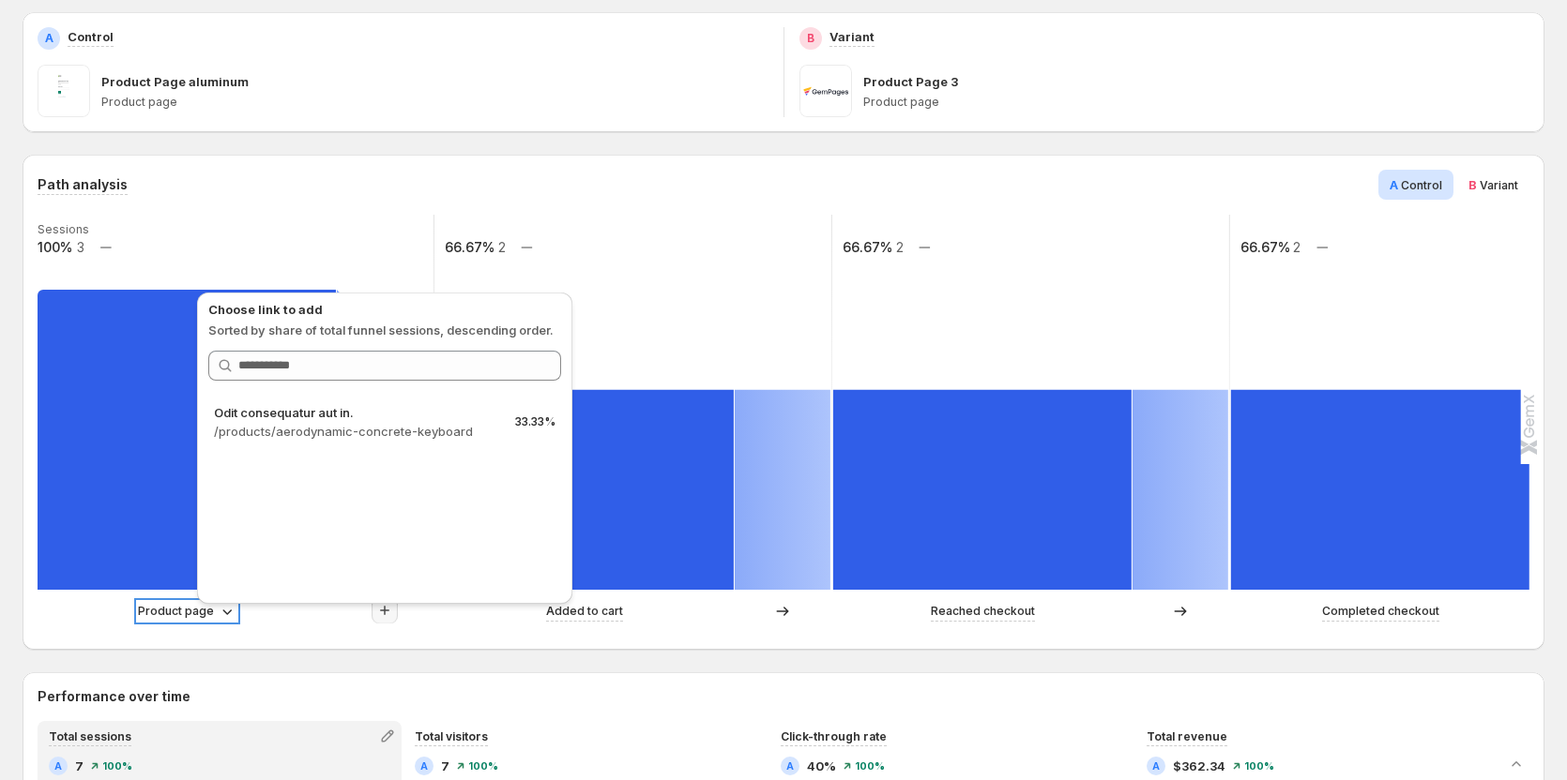
click at [165, 607] on p "Product page" at bounding box center [176, 611] width 76 height 19
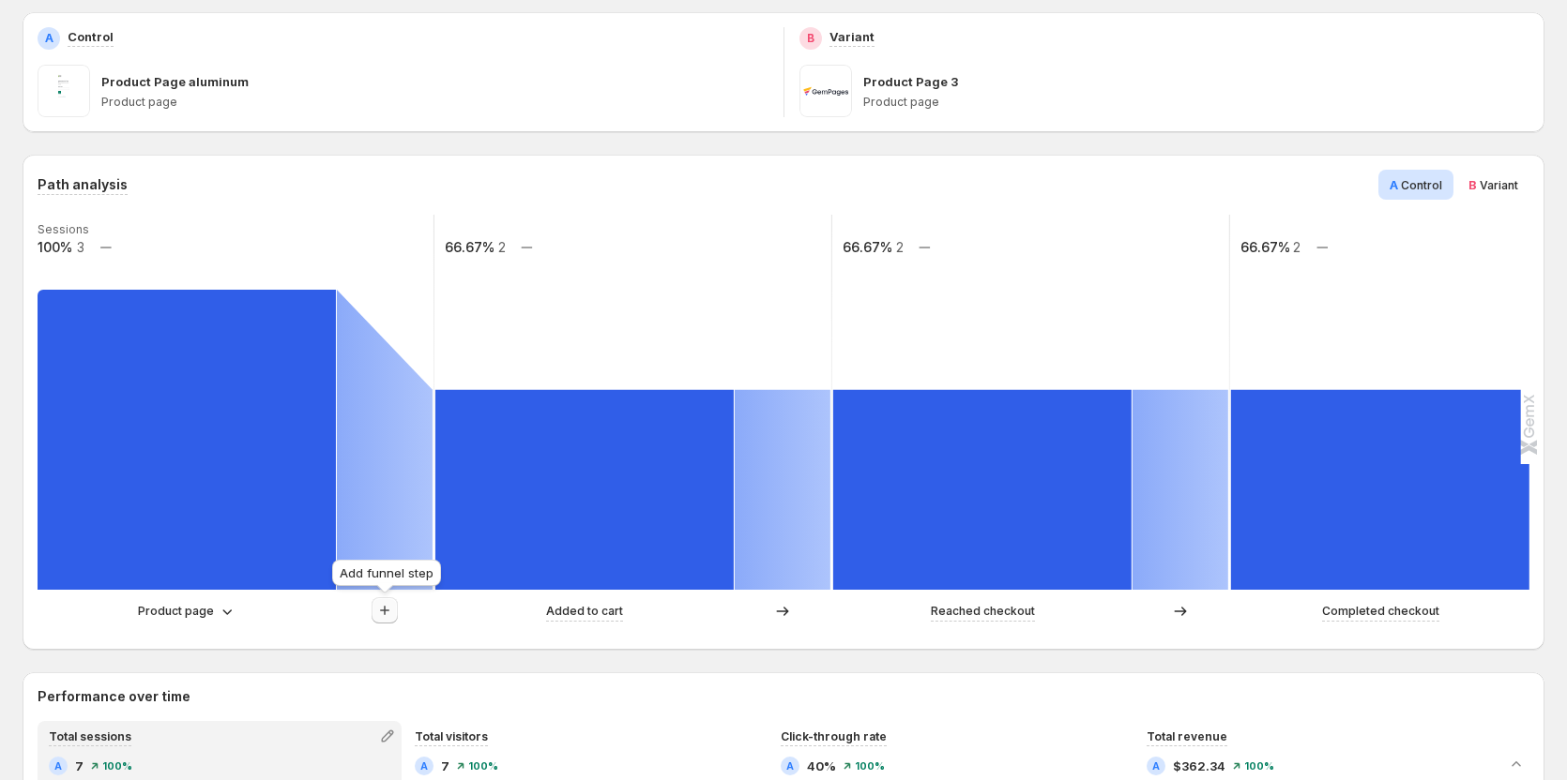
click at [379, 612] on icon "button" at bounding box center [384, 610] width 19 height 19
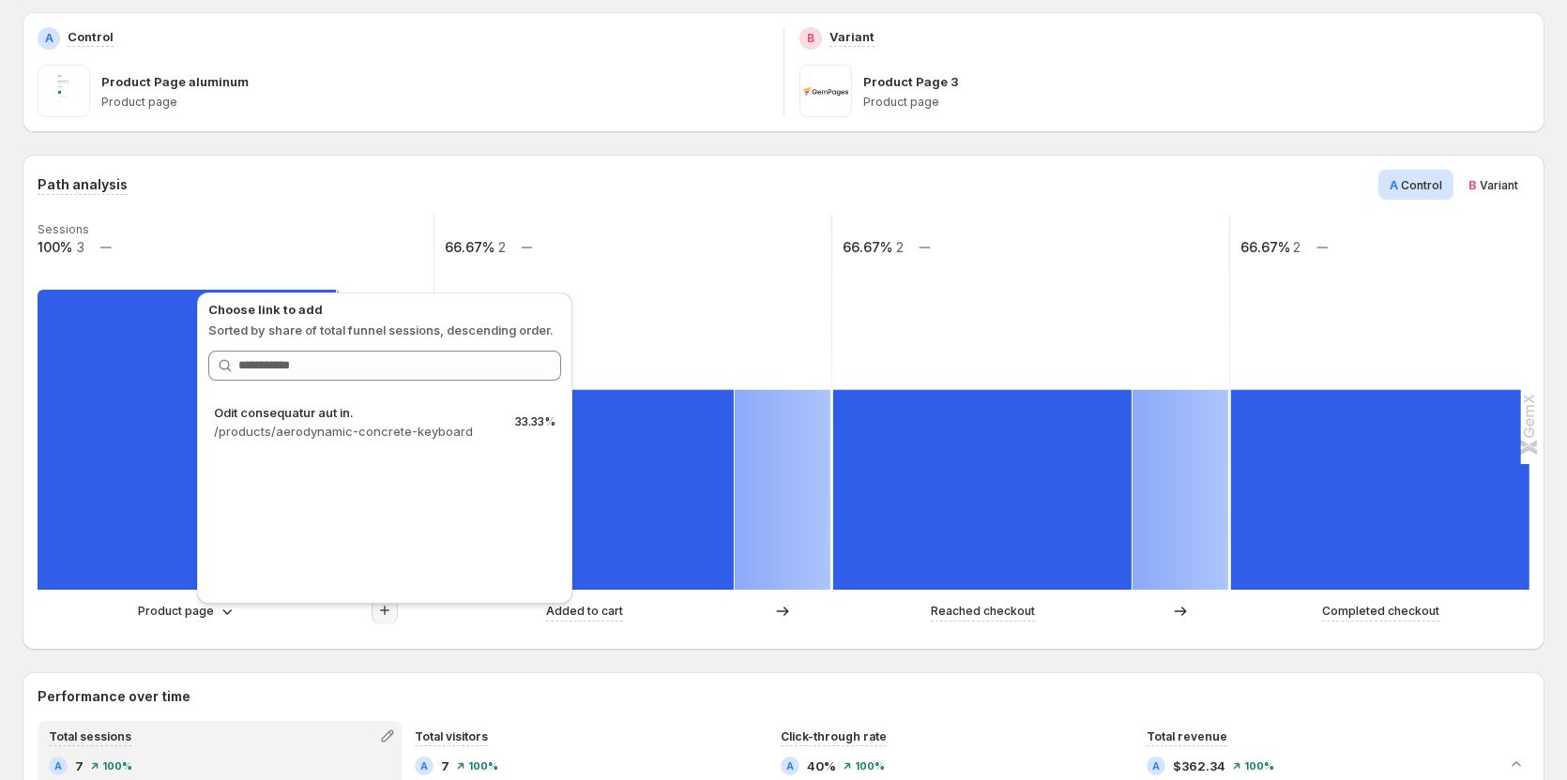
click at [251, 645] on div "Path analysis A Control B Variant Sessions 100% 3 66.67% 2 66.67% 2 66.67% 2 Pr…" at bounding box center [784, 402] width 1522 height 495
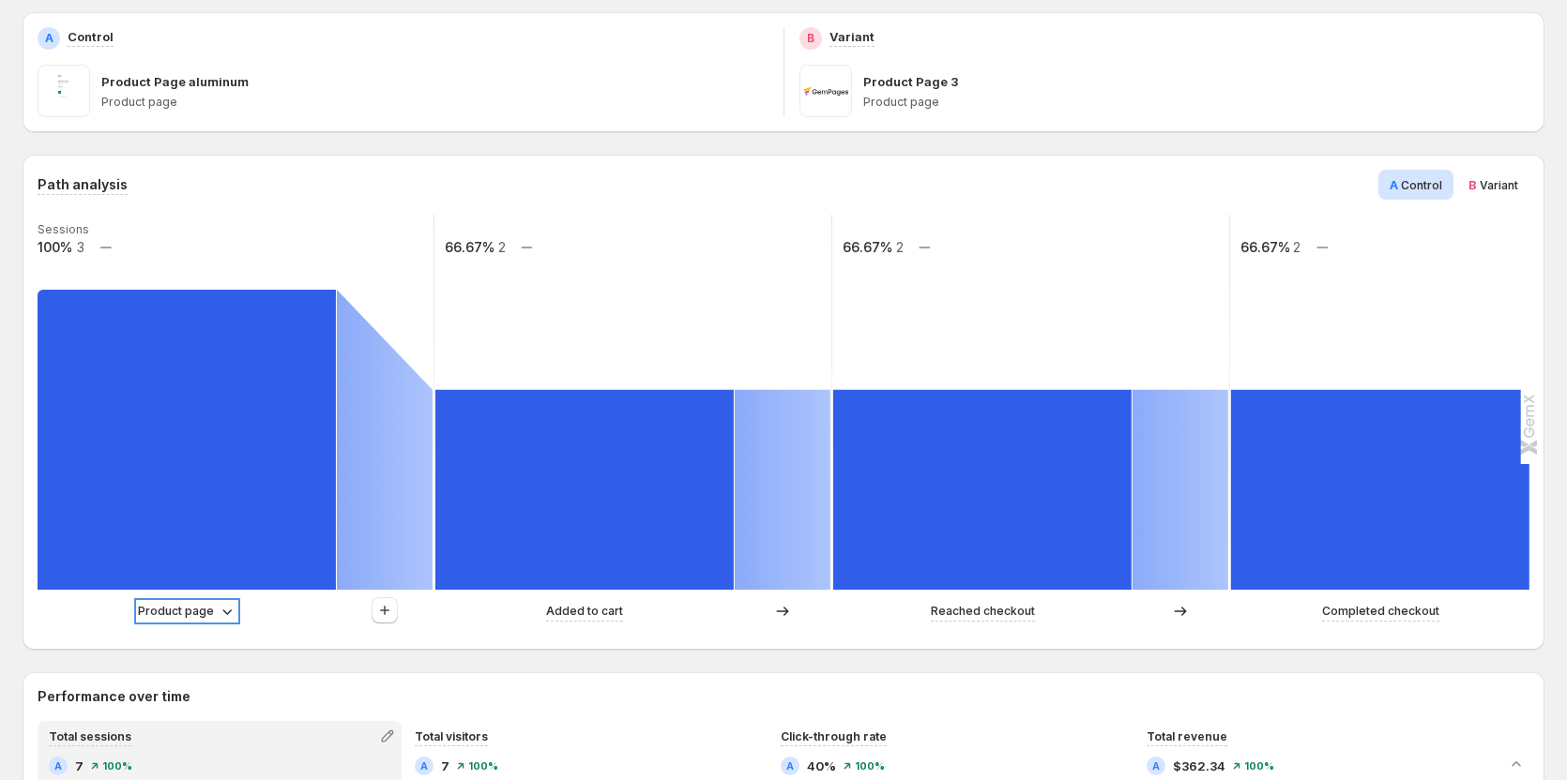
click at [221, 615] on icon at bounding box center [227, 611] width 19 height 19
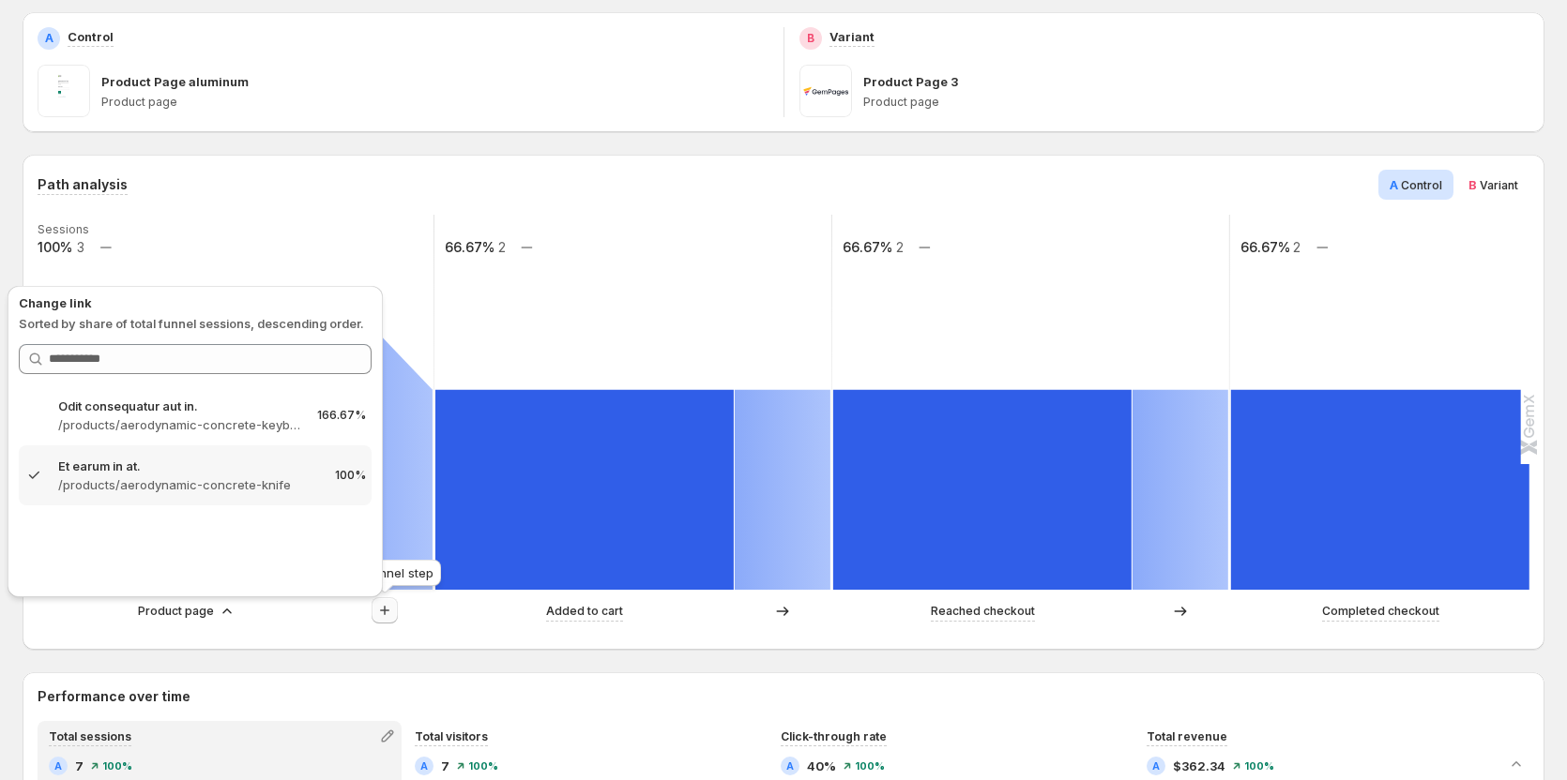
click at [385, 615] on icon "button" at bounding box center [384, 610] width 19 height 19
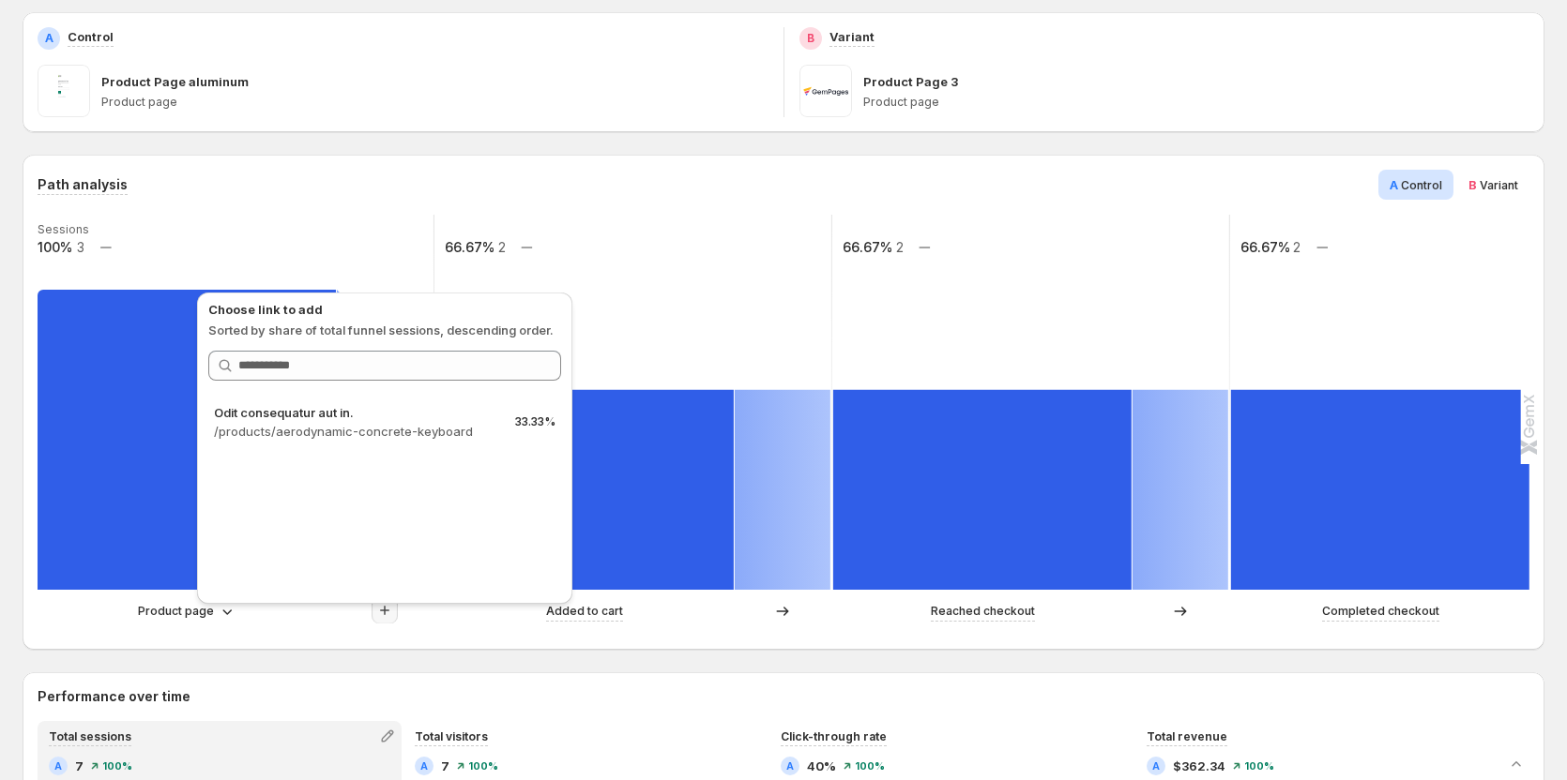
click at [245, 615] on div "Product page" at bounding box center [187, 611] width 299 height 19
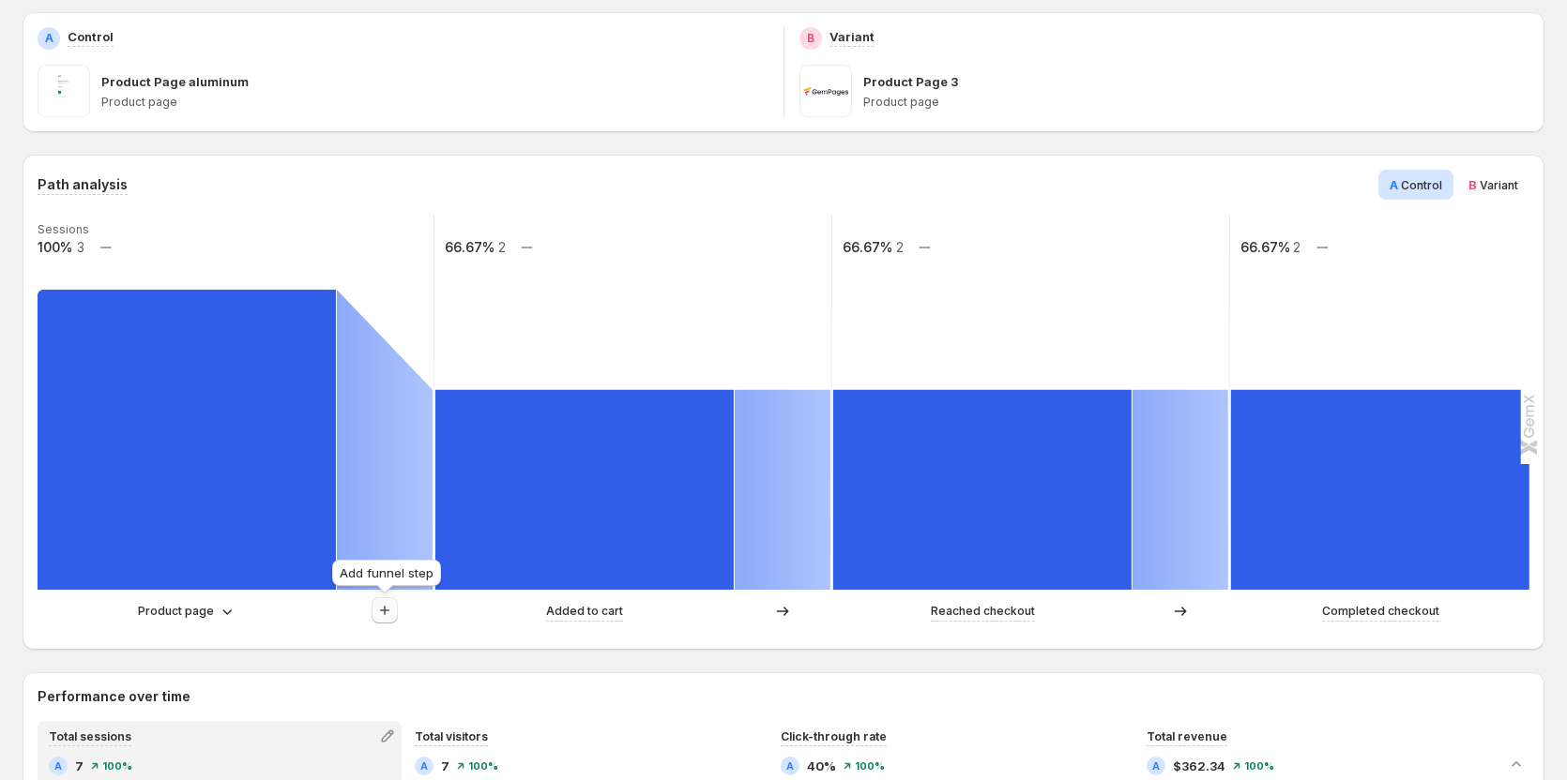
click at [375, 602] on icon "button" at bounding box center [384, 610] width 19 height 19
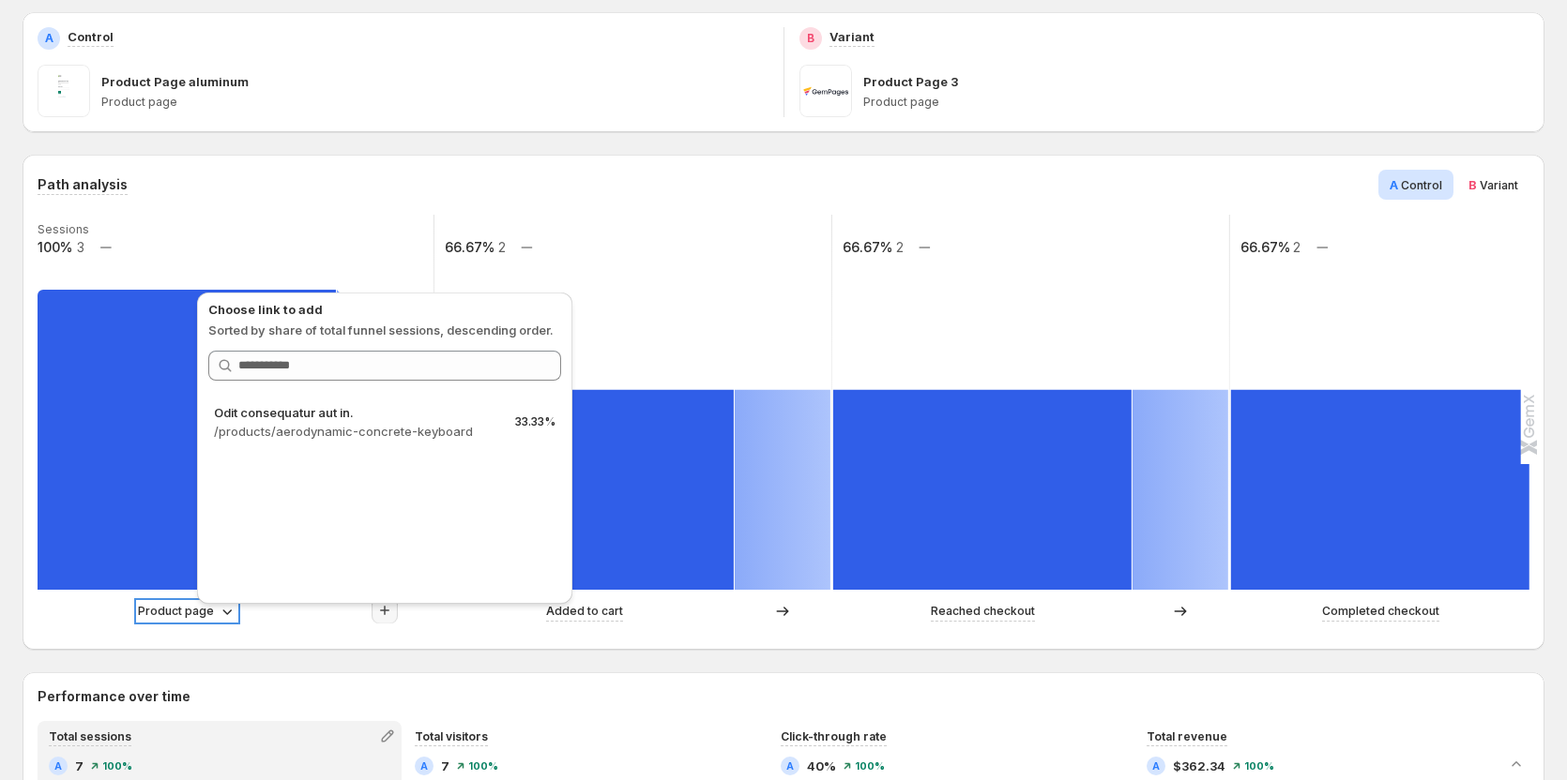
click at [214, 615] on div "Product page" at bounding box center [187, 611] width 98 height 19
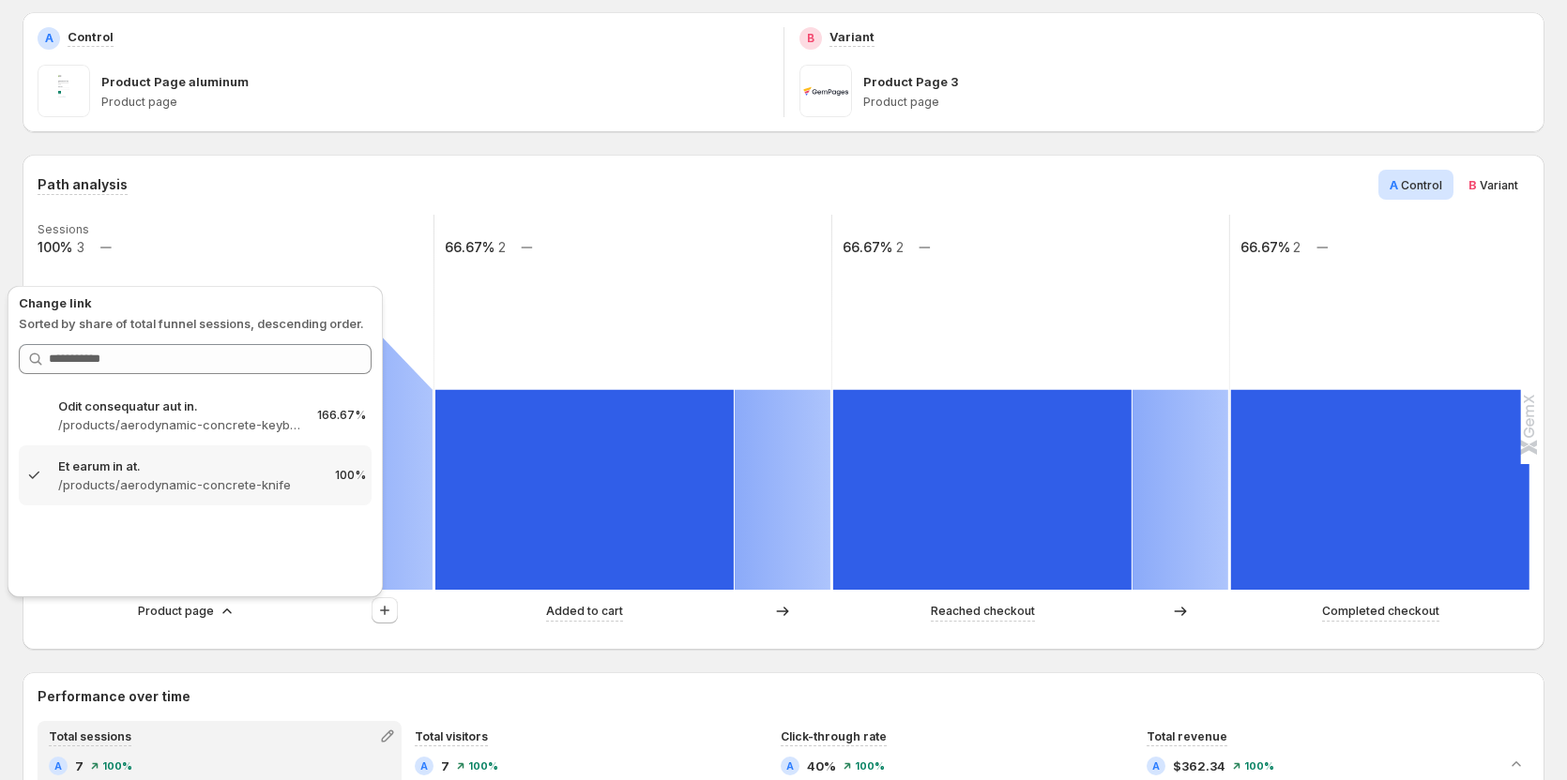
click at [267, 622] on div "Product page" at bounding box center [236, 612] width 396 height 28
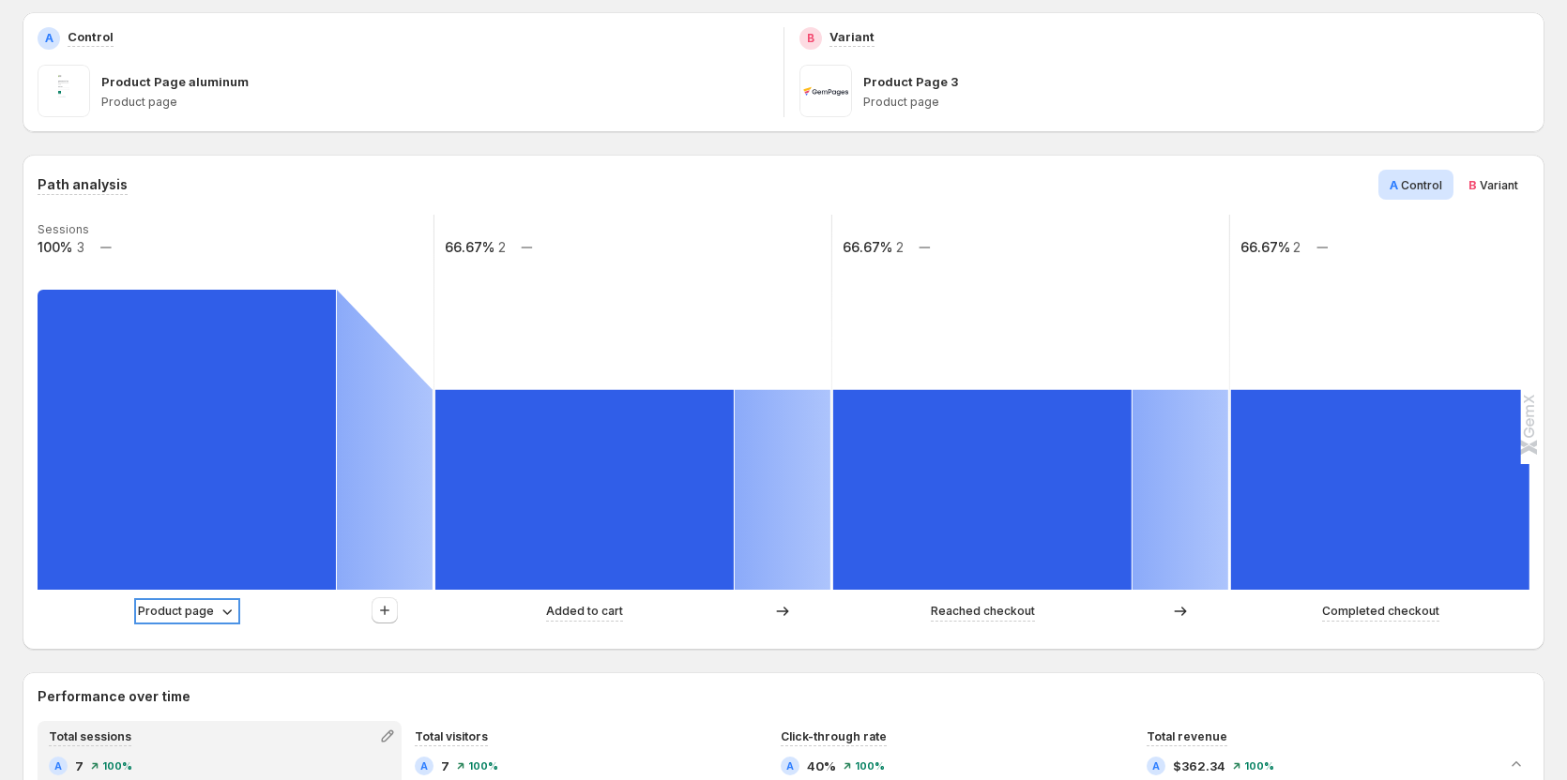
click at [205, 605] on p "Product page" at bounding box center [176, 611] width 76 height 19
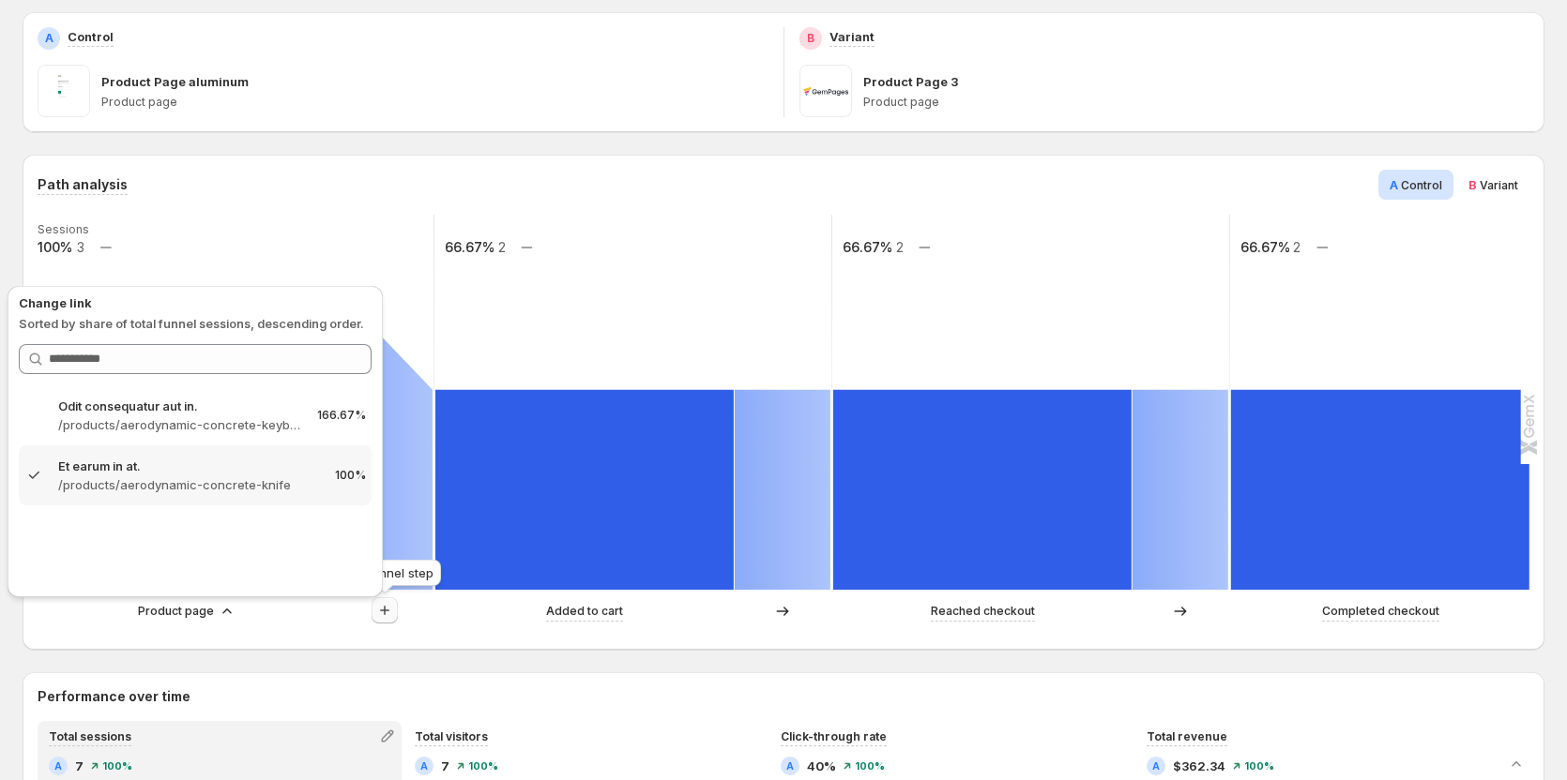
click at [381, 610] on icon "button" at bounding box center [384, 610] width 19 height 19
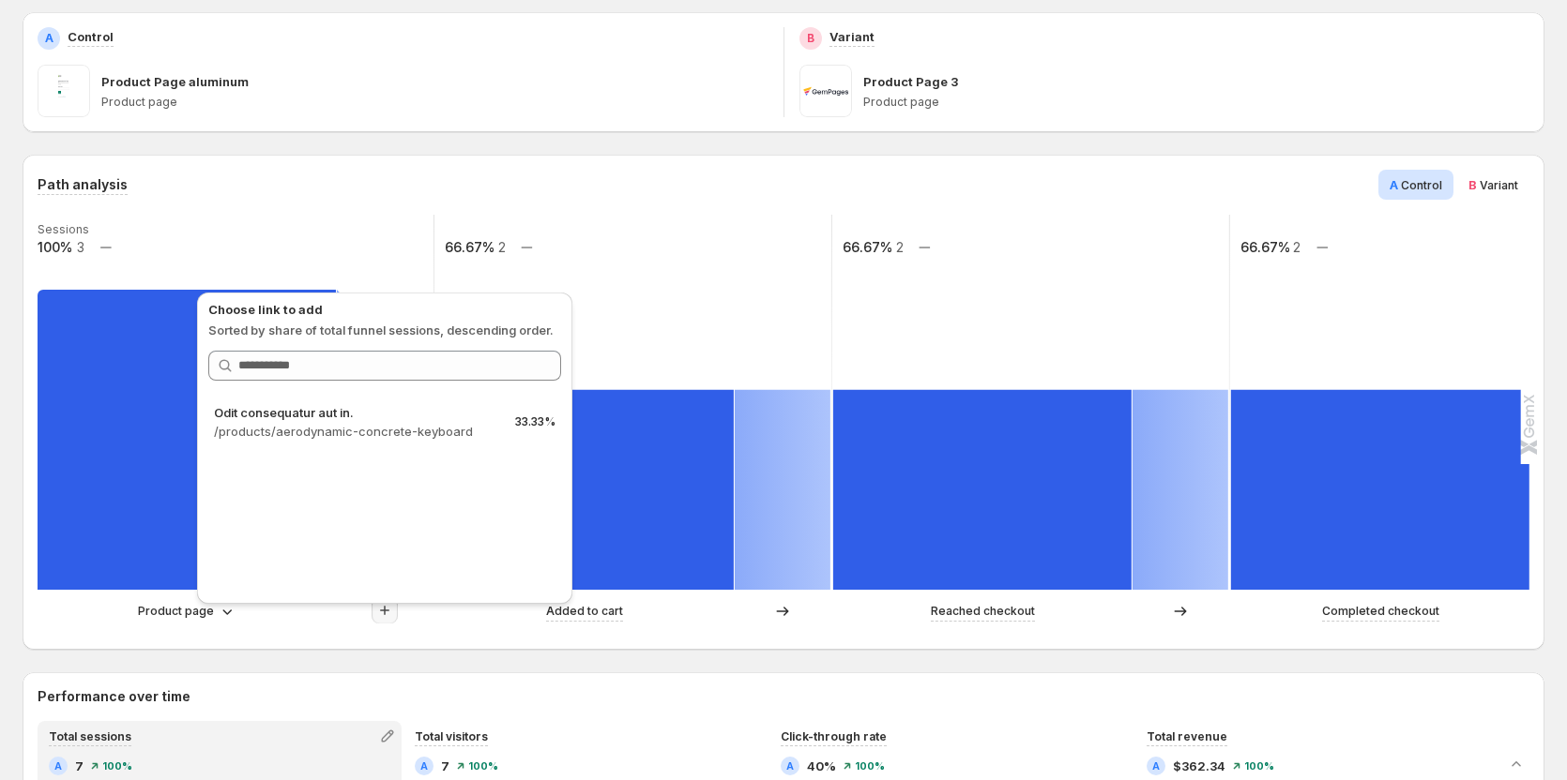
click at [398, 121] on div "A Control Product Page aluminum Product page" at bounding box center [403, 72] width 761 height 120
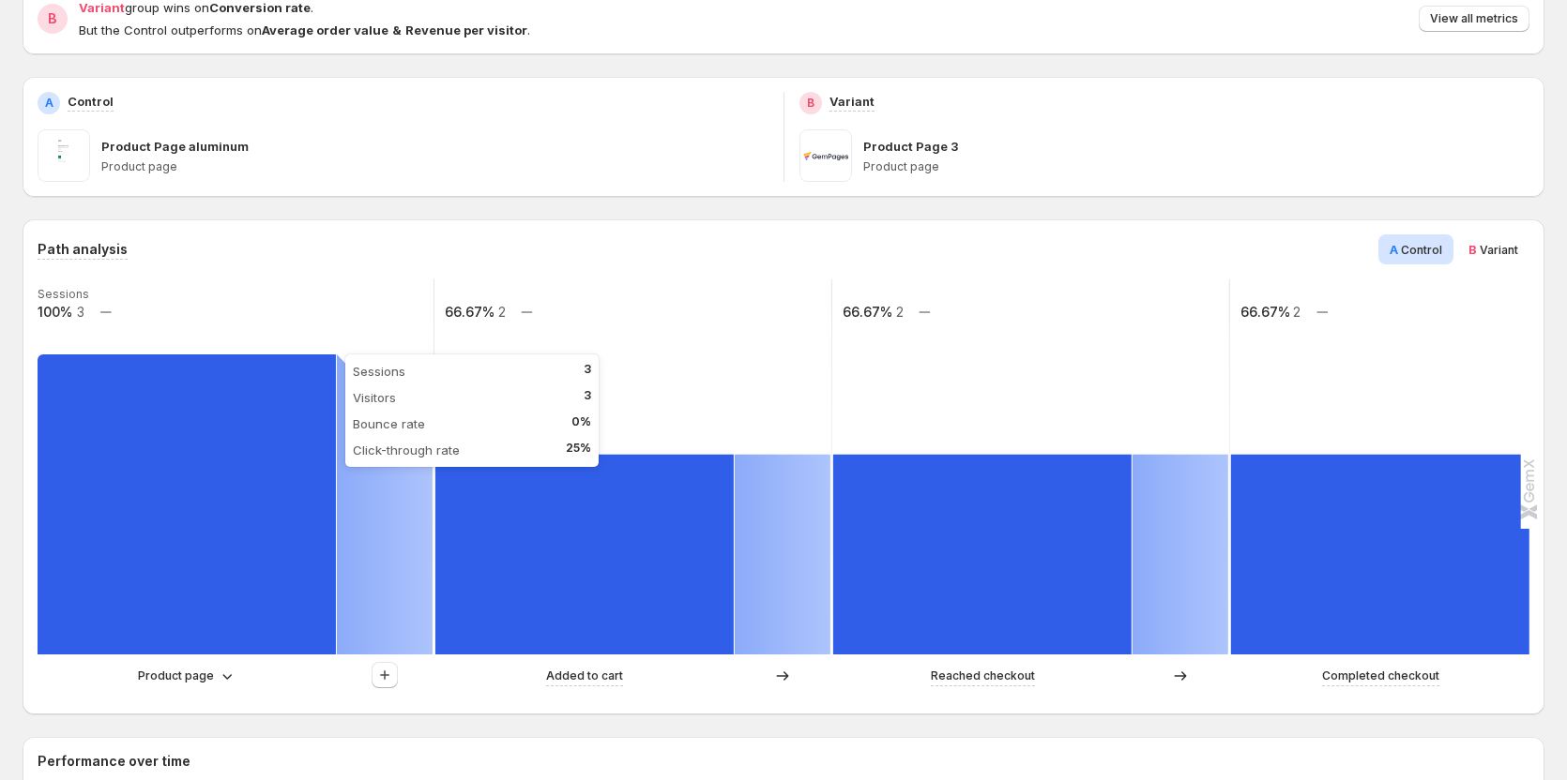
scroll to position [188, 0]
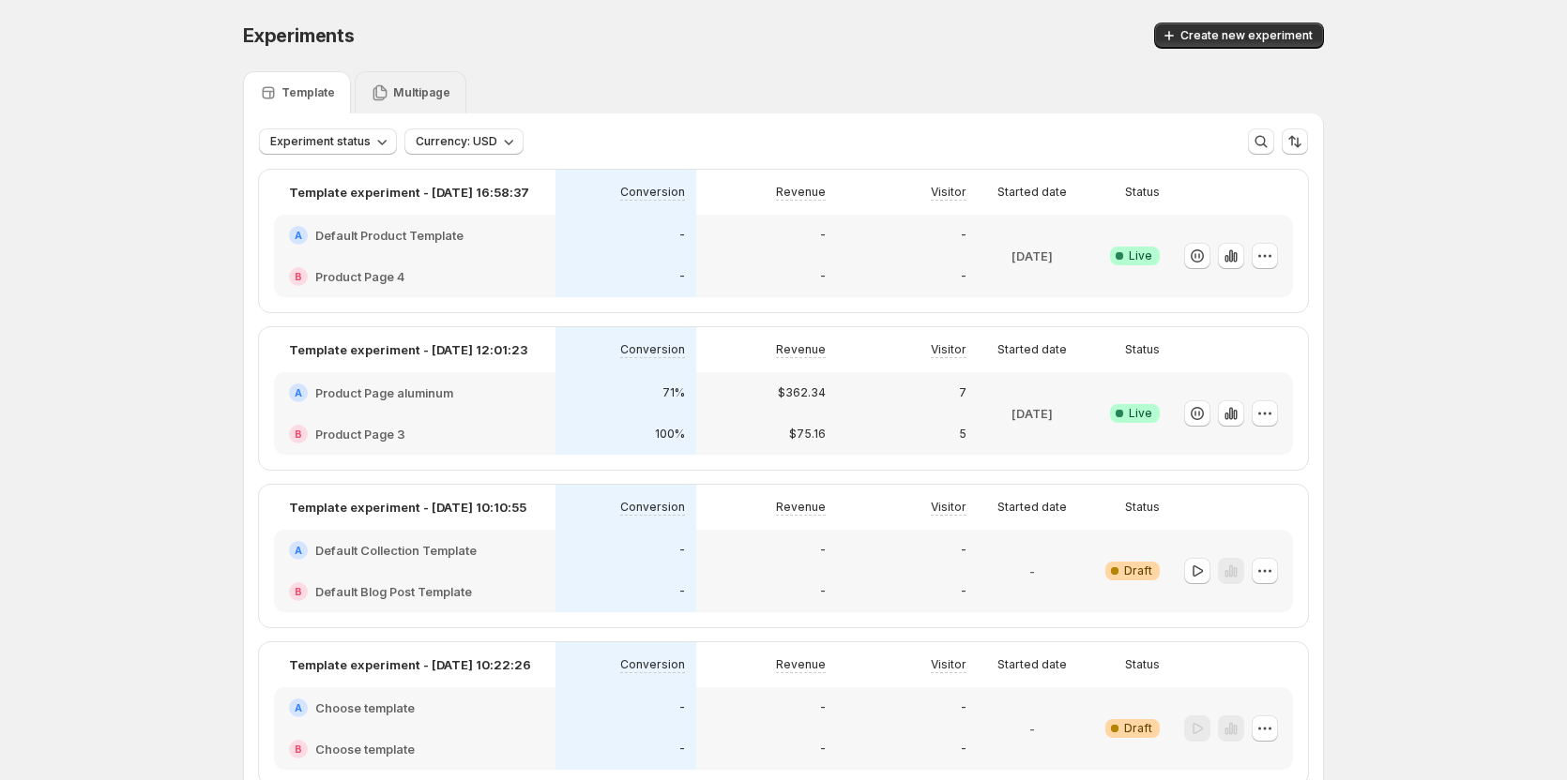
click at [394, 78] on div "Multipage" at bounding box center [411, 92] width 112 height 42
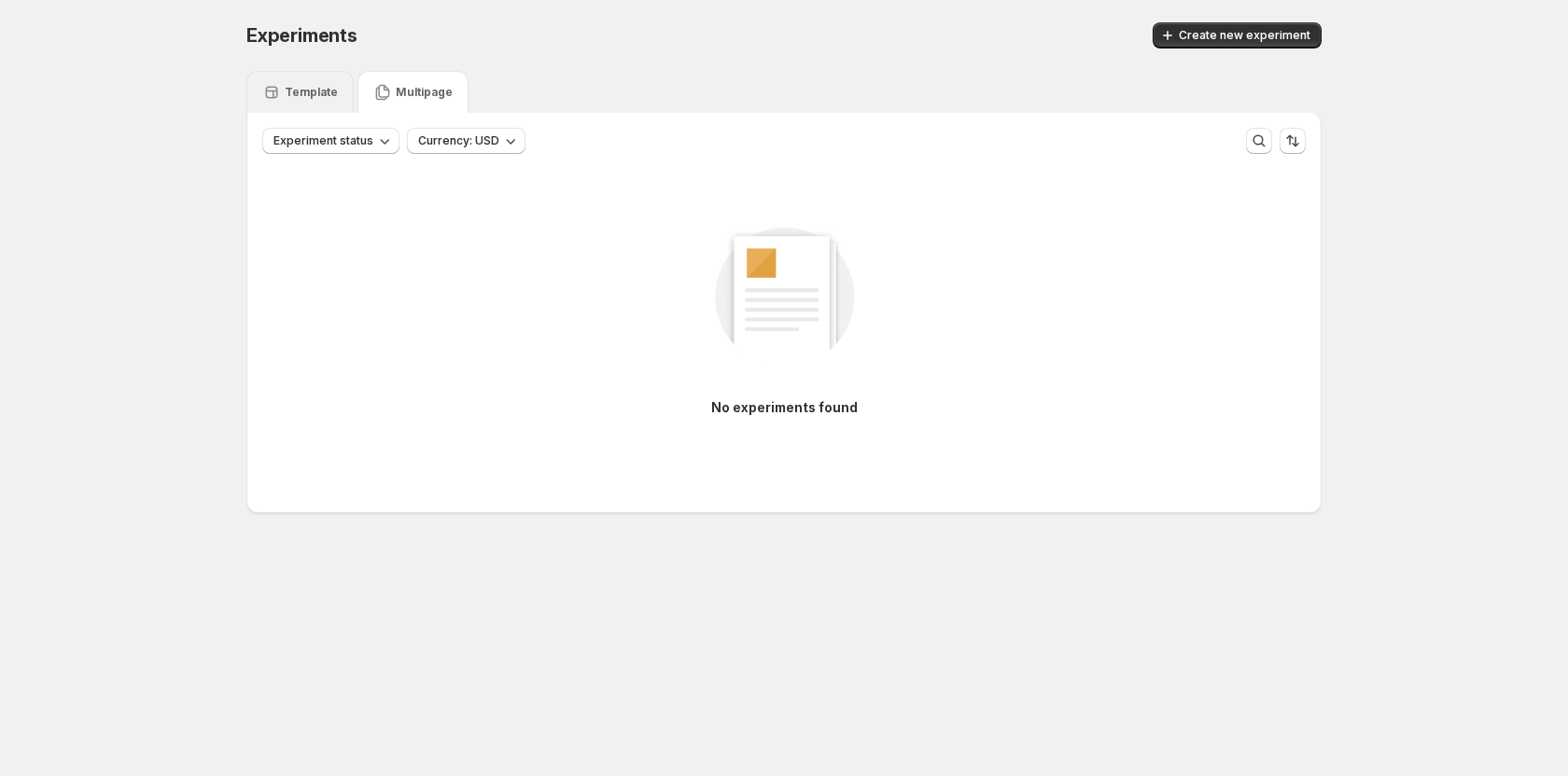
click at [276, 87] on icon at bounding box center [272, 93] width 12 height 12
